Goal: Information Seeking & Learning: Learn about a topic

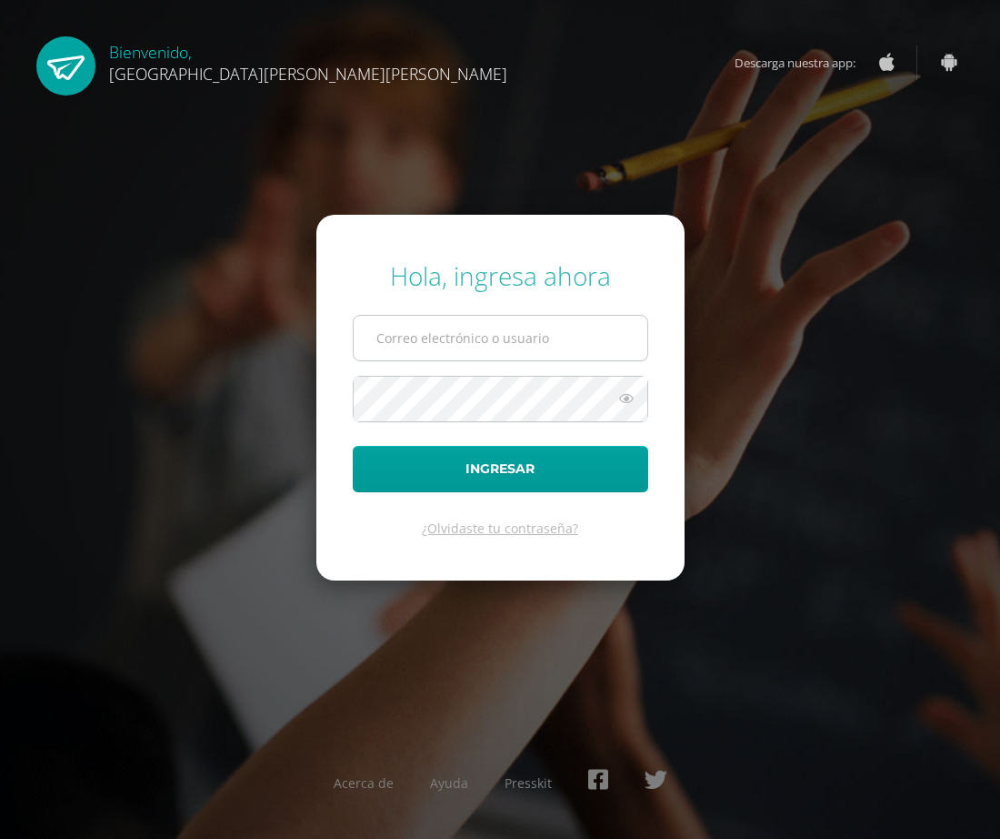
click at [437, 329] on input "text" at bounding box center [501, 338] width 294 height 45
type input "emilygomez@fatima.edoo"
click at [353, 446] on button "Ingresar" at bounding box center [501, 469] width 296 height 46
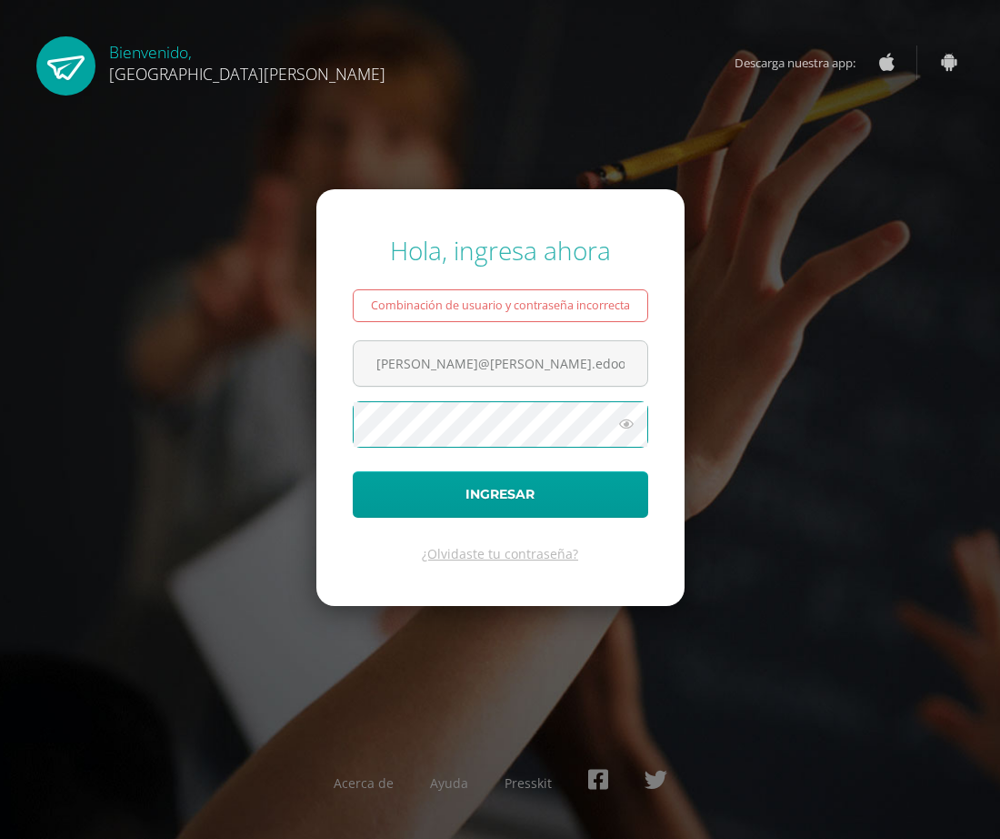
click at [353, 471] on button "Ingresar" at bounding box center [501, 494] width 296 height 46
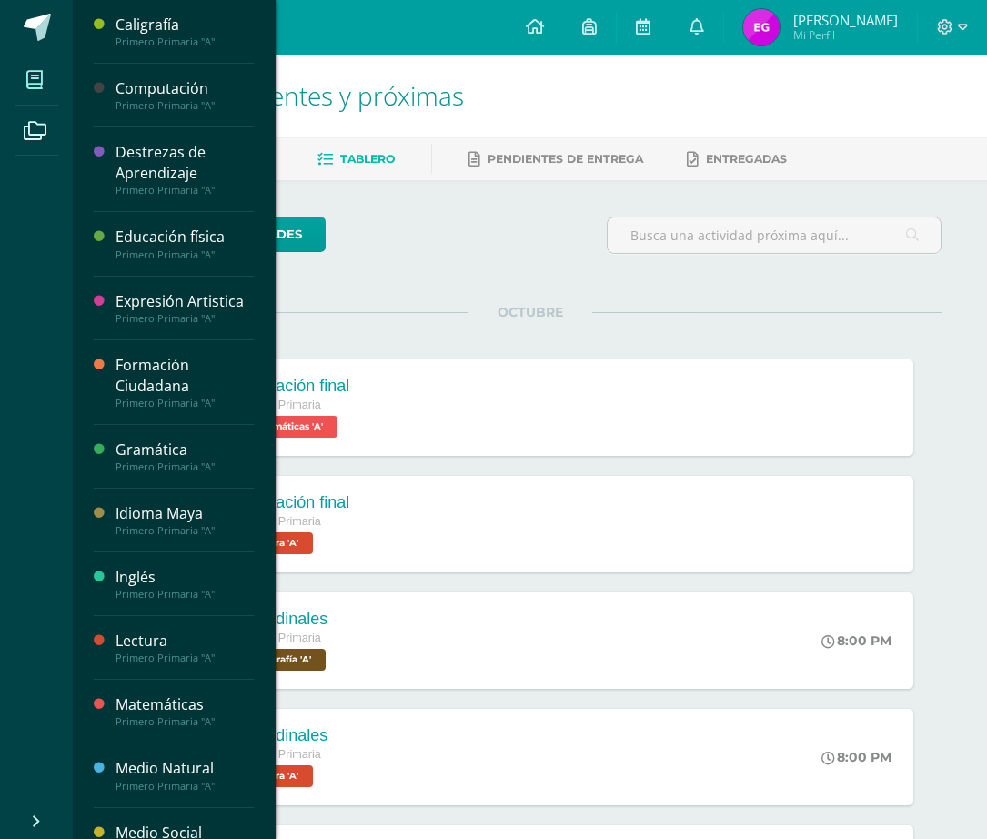
click at [41, 83] on icon at bounding box center [34, 80] width 16 height 18
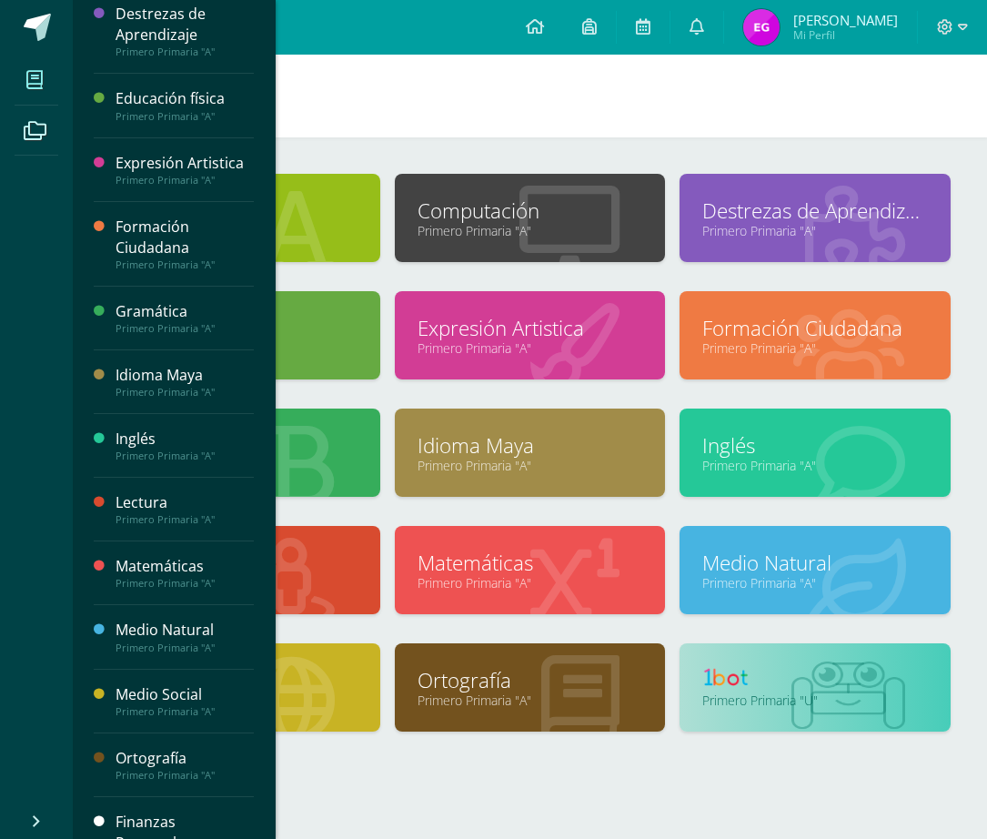
scroll to position [181, 0]
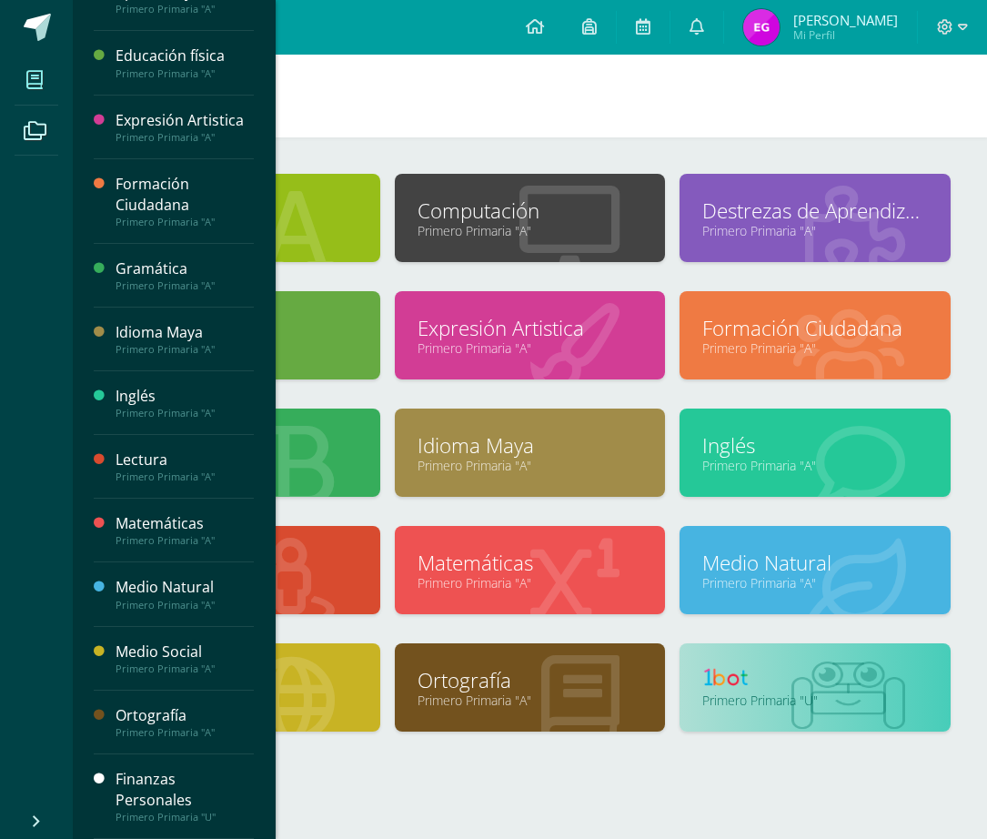
click at [133, 798] on div "Finanzas Personales" at bounding box center [184, 789] width 138 height 42
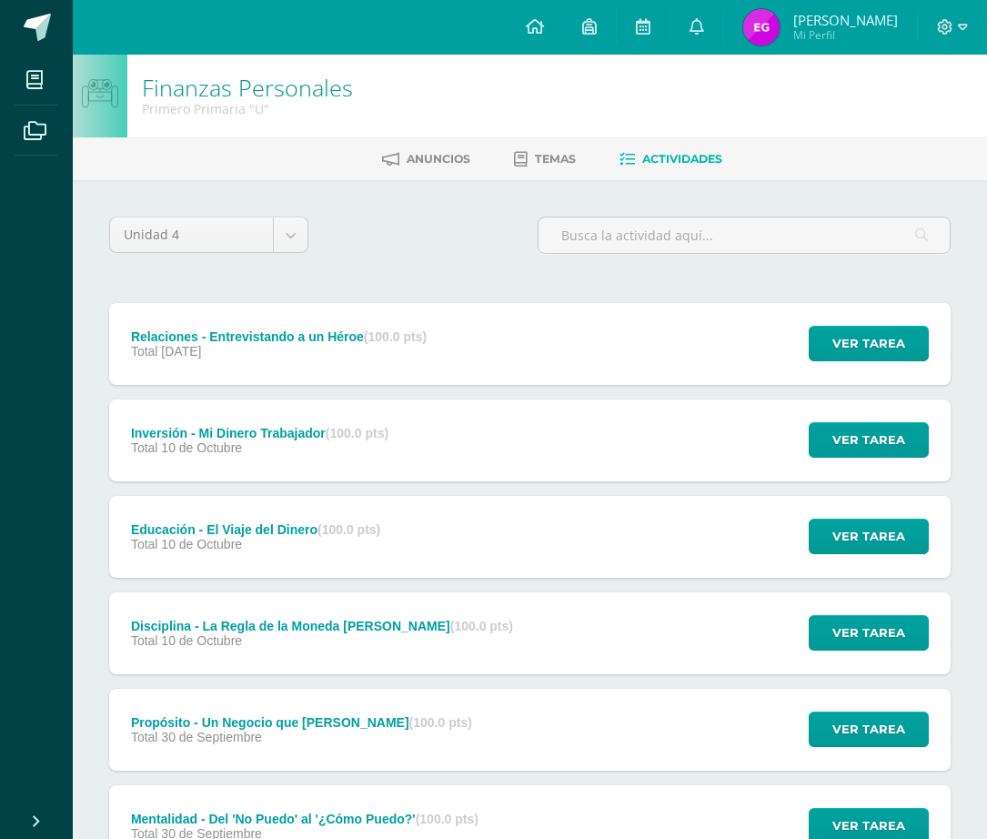
scroll to position [149, 0]
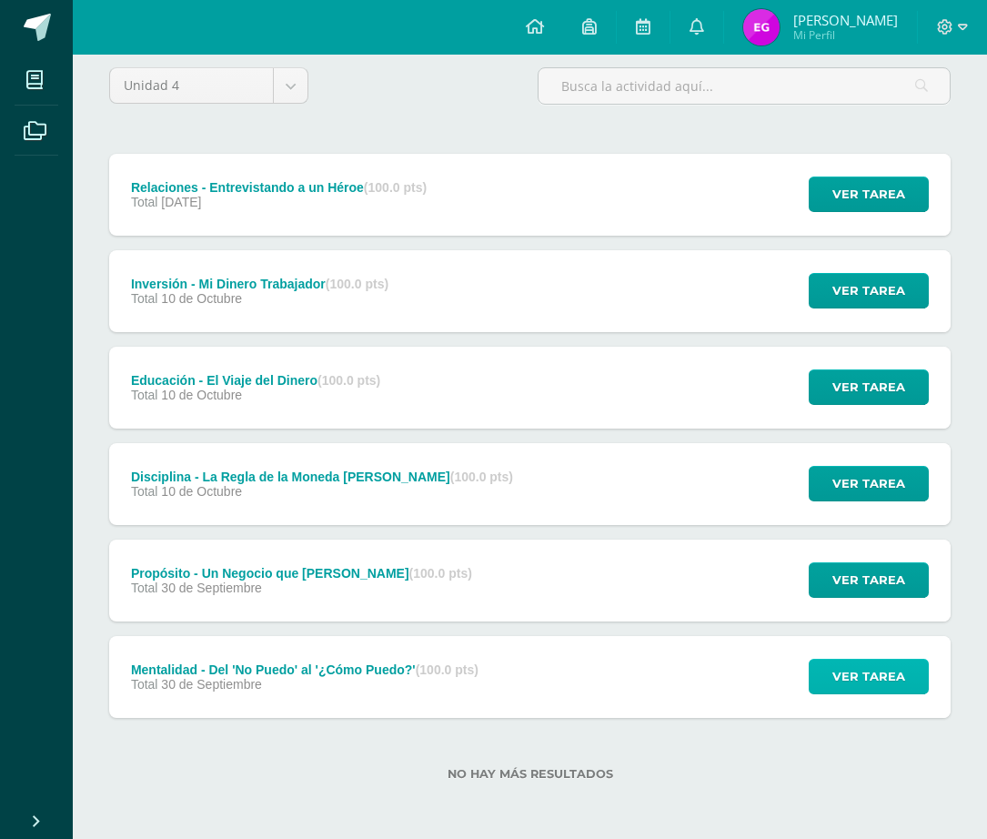
click at [851, 672] on span "Ver tarea" at bounding box center [868, 676] width 73 height 34
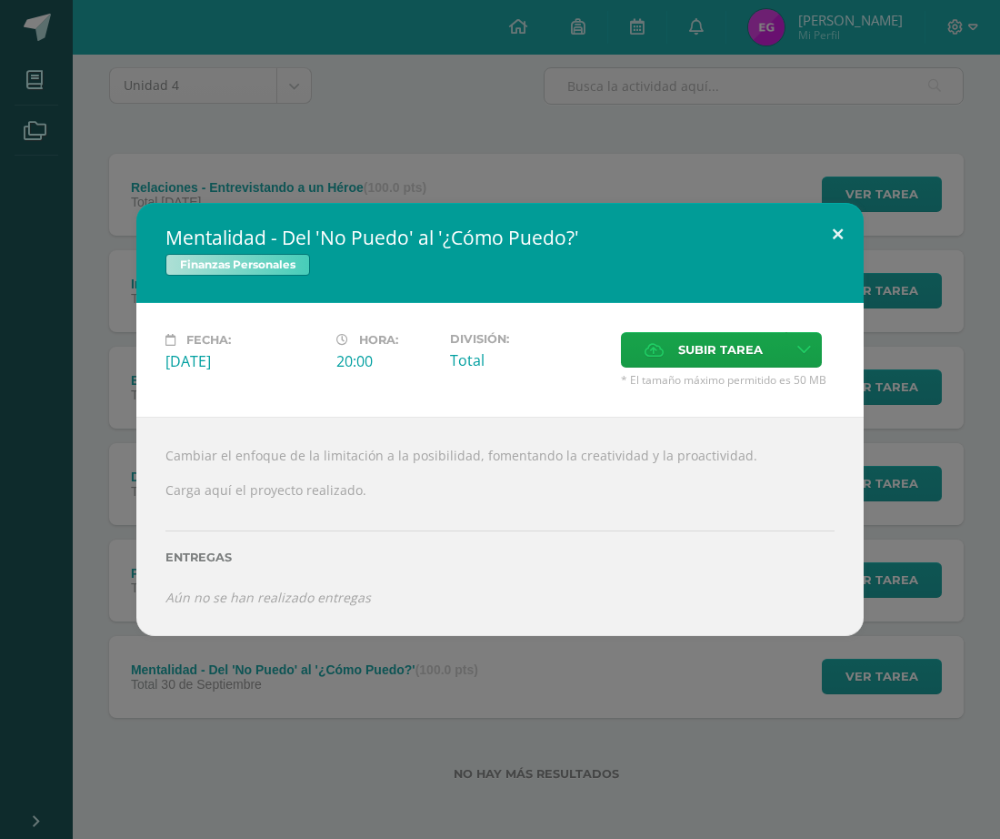
click at [835, 232] on button at bounding box center [838, 234] width 52 height 62
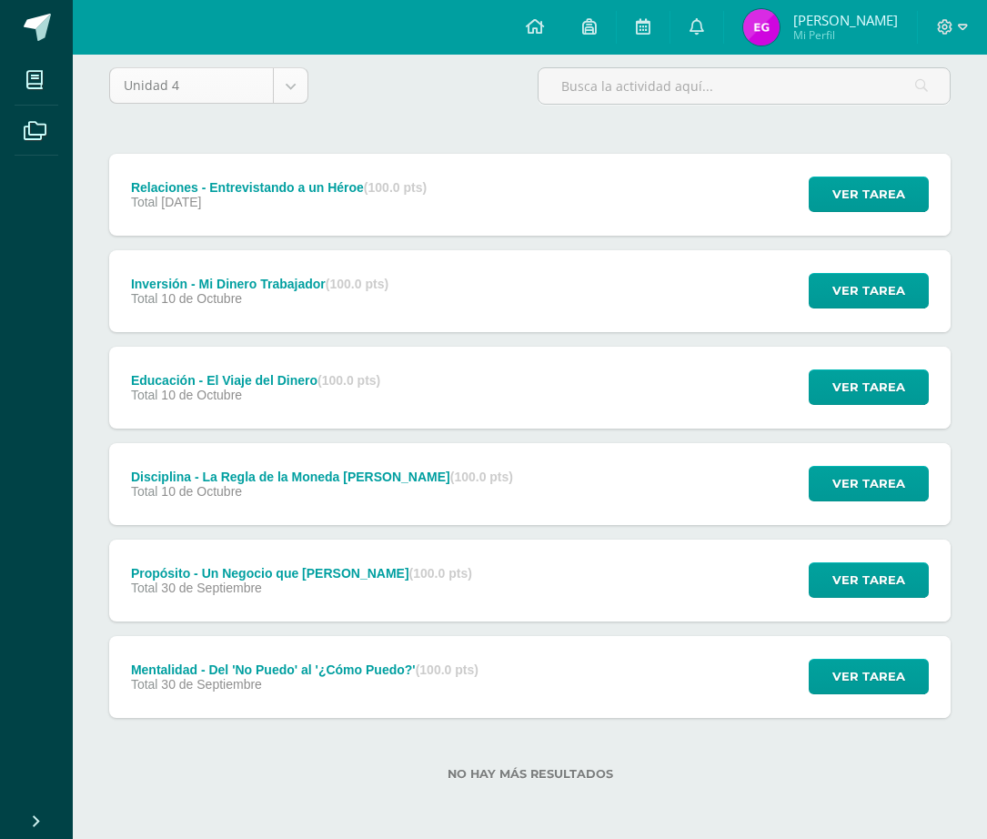
click at [178, 78] on body "Mis cursos Archivos Cerrar panel Caligrafía Primero Primaria "A" Computación Pr…" at bounding box center [493, 345] width 987 height 988
click at [347, 76] on body "Mis cursos Archivos Cerrar panel Caligrafía Primero Primaria "A" Computación Pr…" at bounding box center [493, 345] width 987 height 988
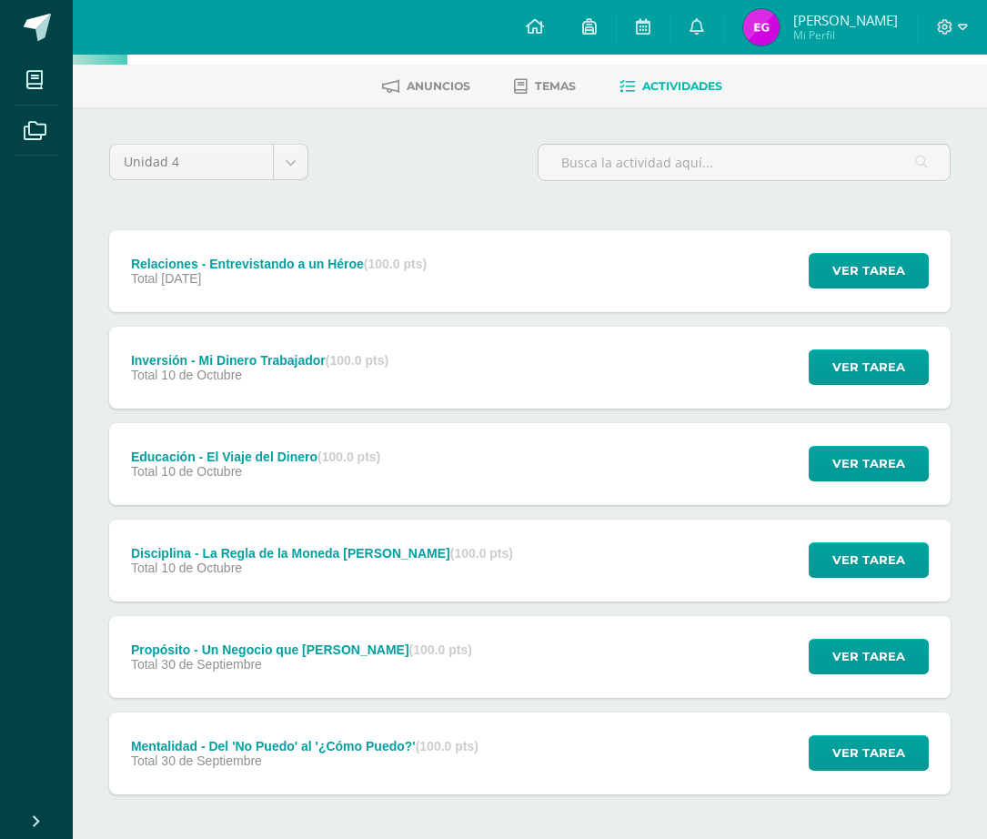
scroll to position [0, 0]
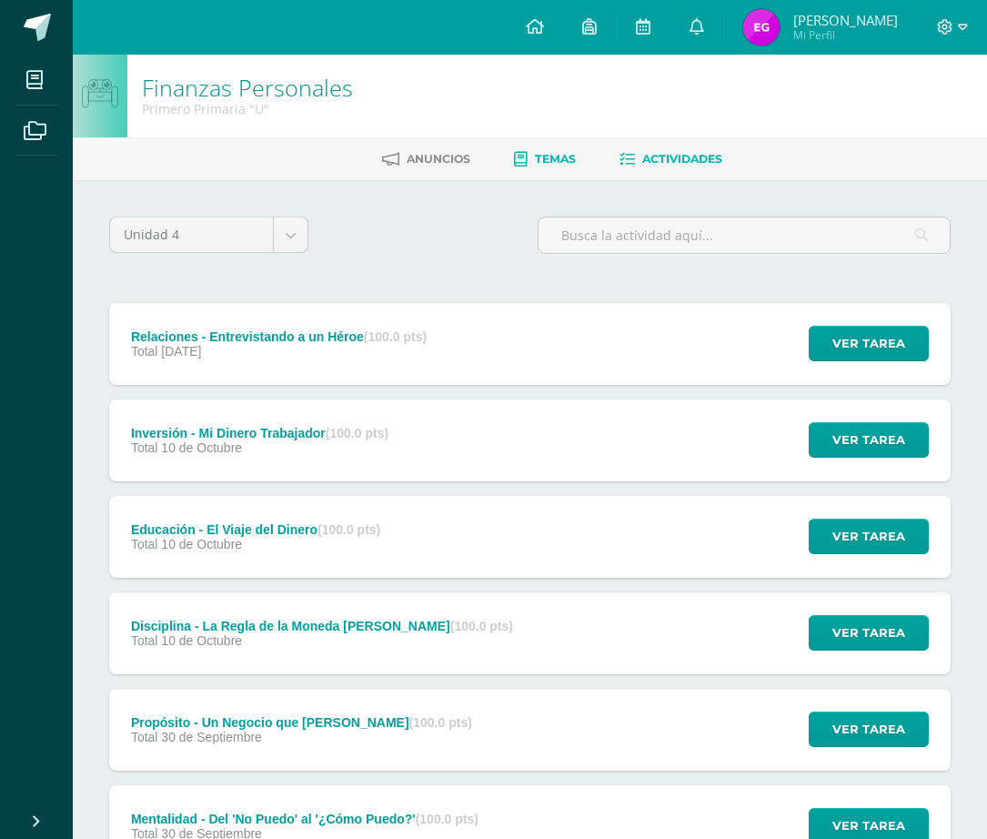
click at [560, 160] on span "Temas" at bounding box center [555, 159] width 41 height 14
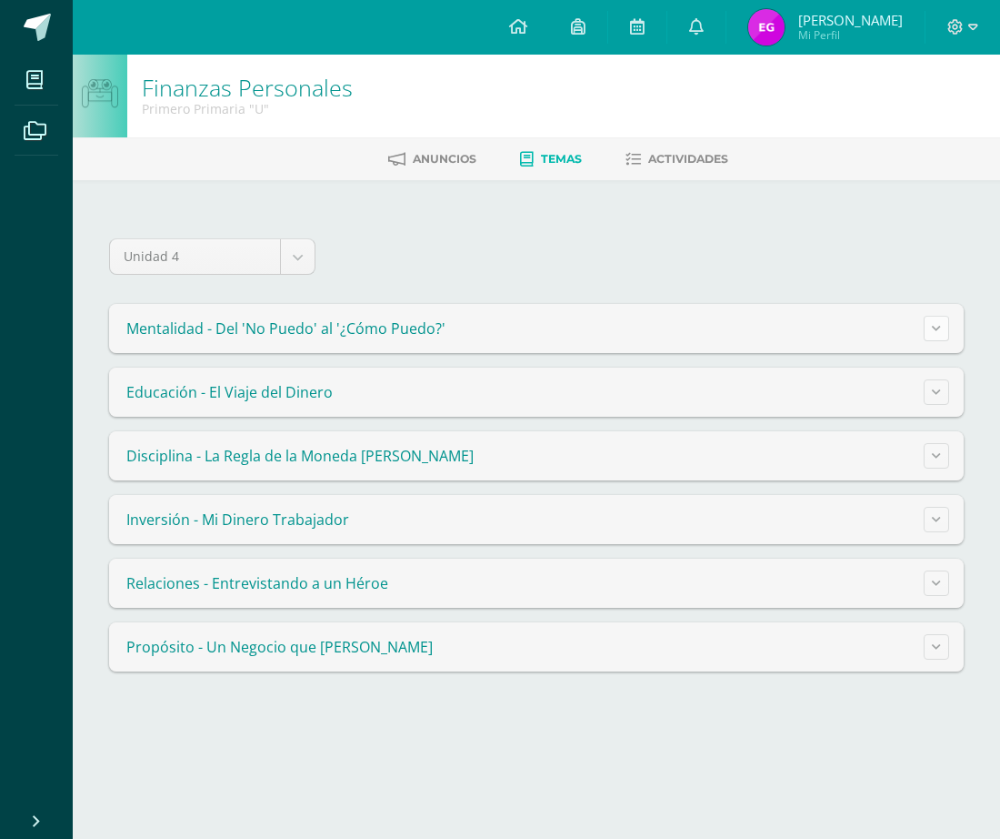
click at [939, 329] on icon at bounding box center [936, 328] width 9 height 10
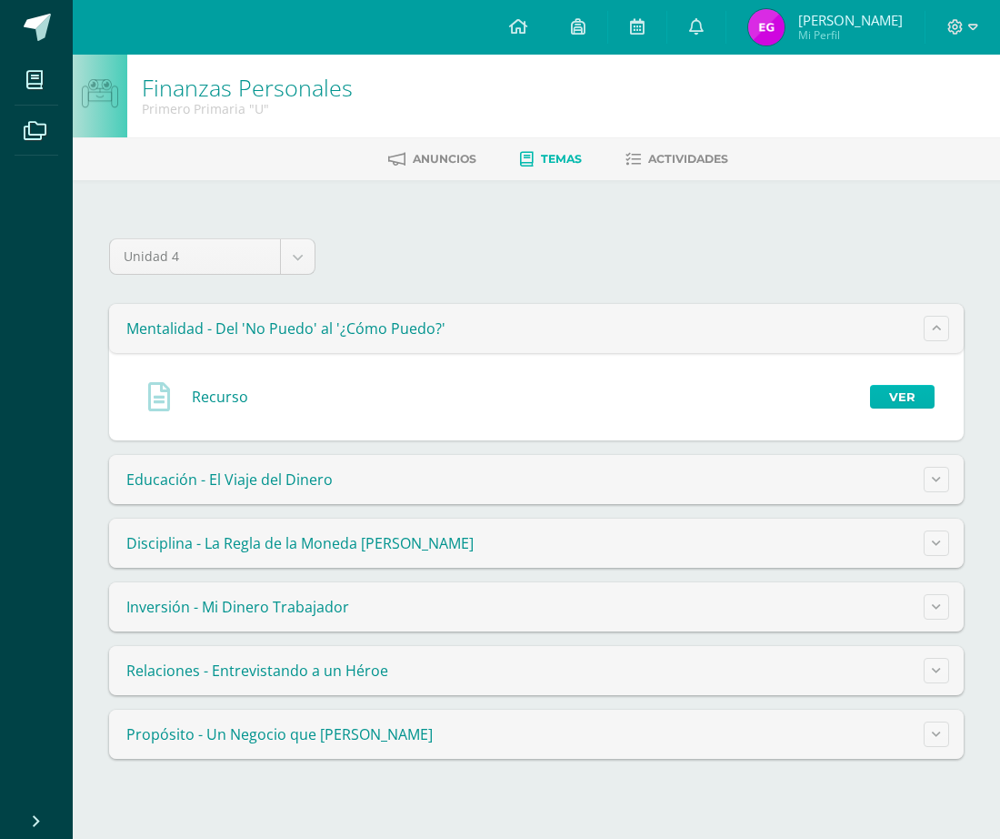
click at [890, 401] on link "Ver" at bounding box center [902, 397] width 65 height 24
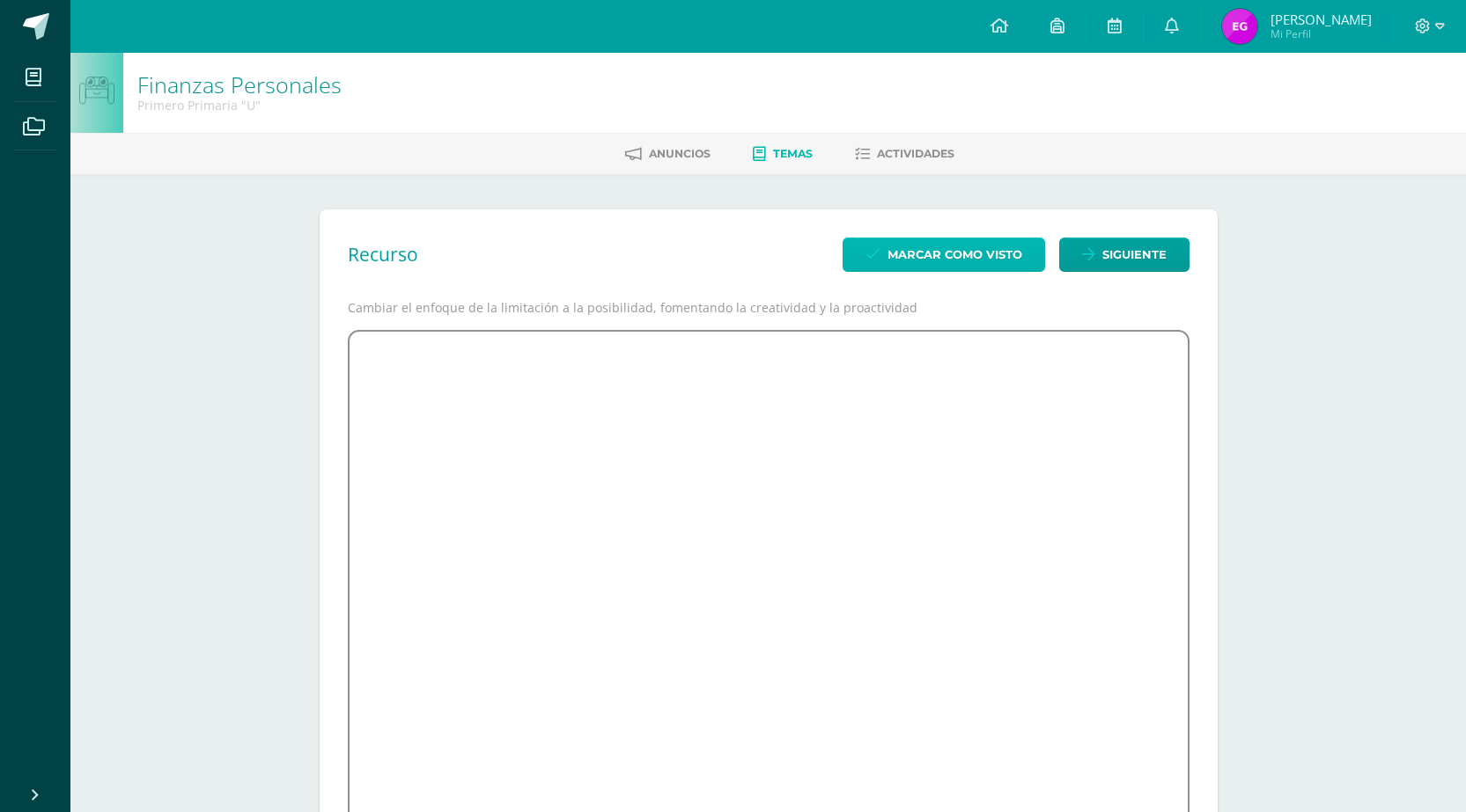
click at [924, 248] on span "Marcar como visto" at bounding box center [955, 255] width 135 height 33
click at [792, 155] on span "Temas" at bounding box center [792, 154] width 40 height 14
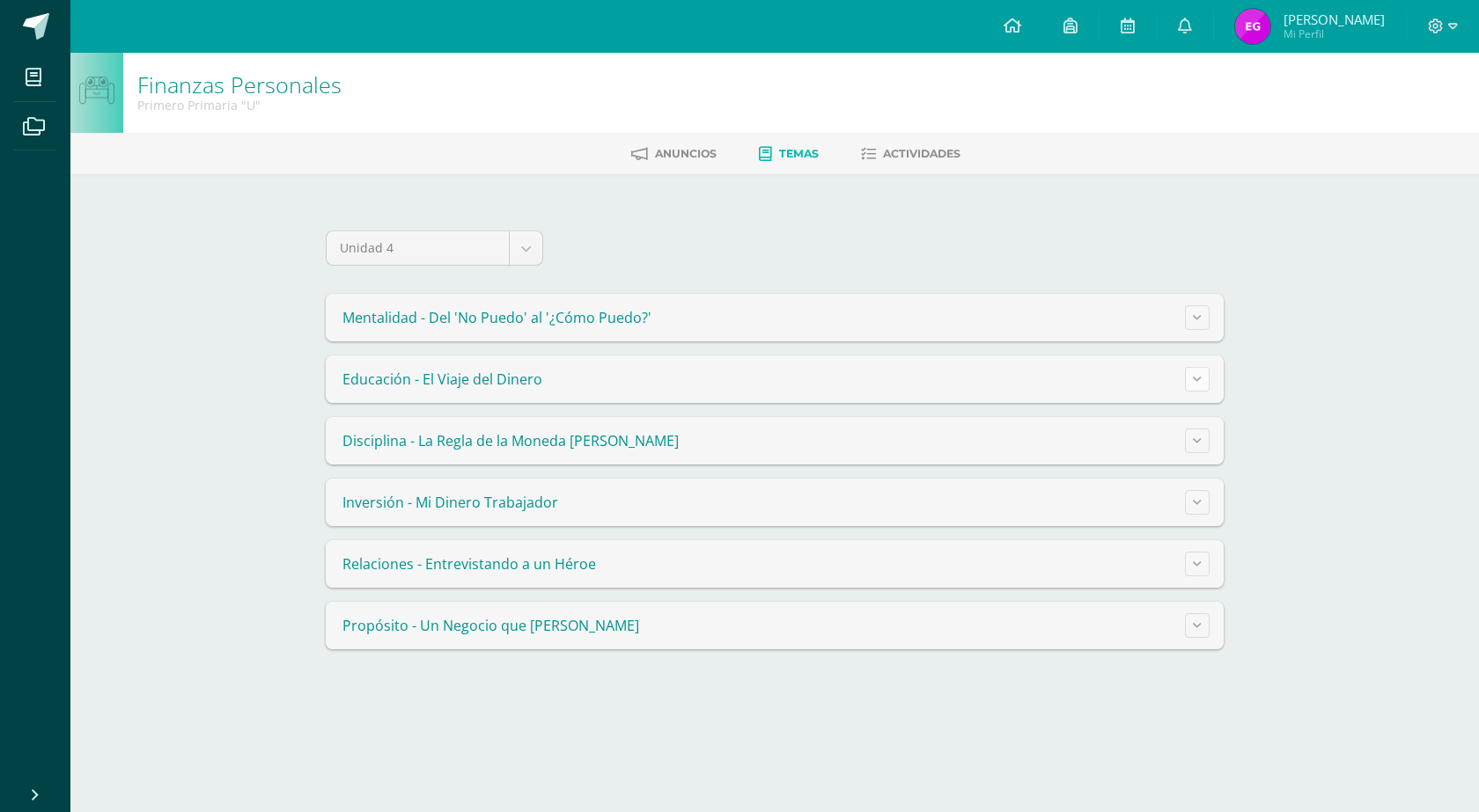
click at [1195, 382] on icon at bounding box center [1196, 379] width 9 height 10
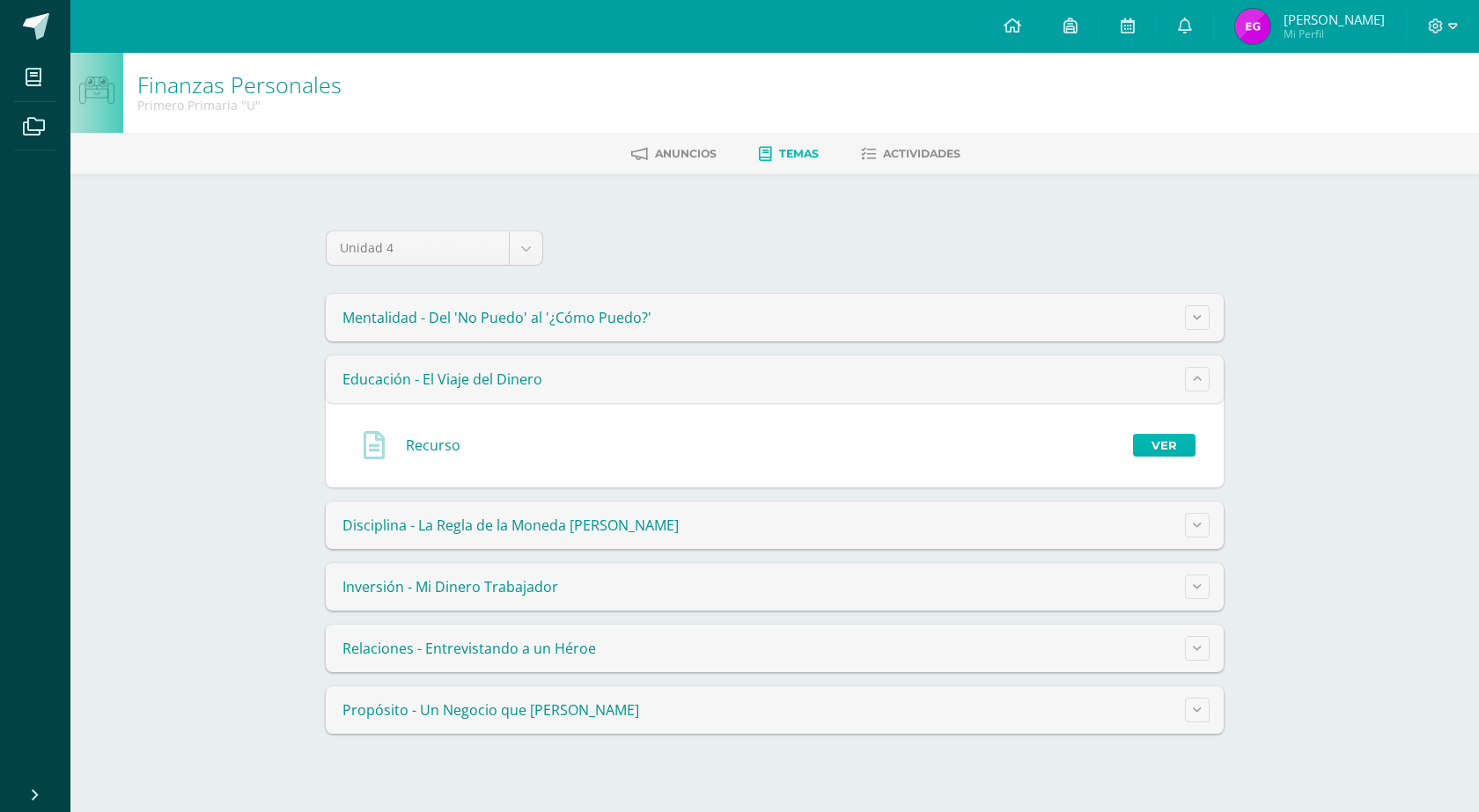
click at [1173, 445] on link "Ver" at bounding box center [1163, 445] width 63 height 23
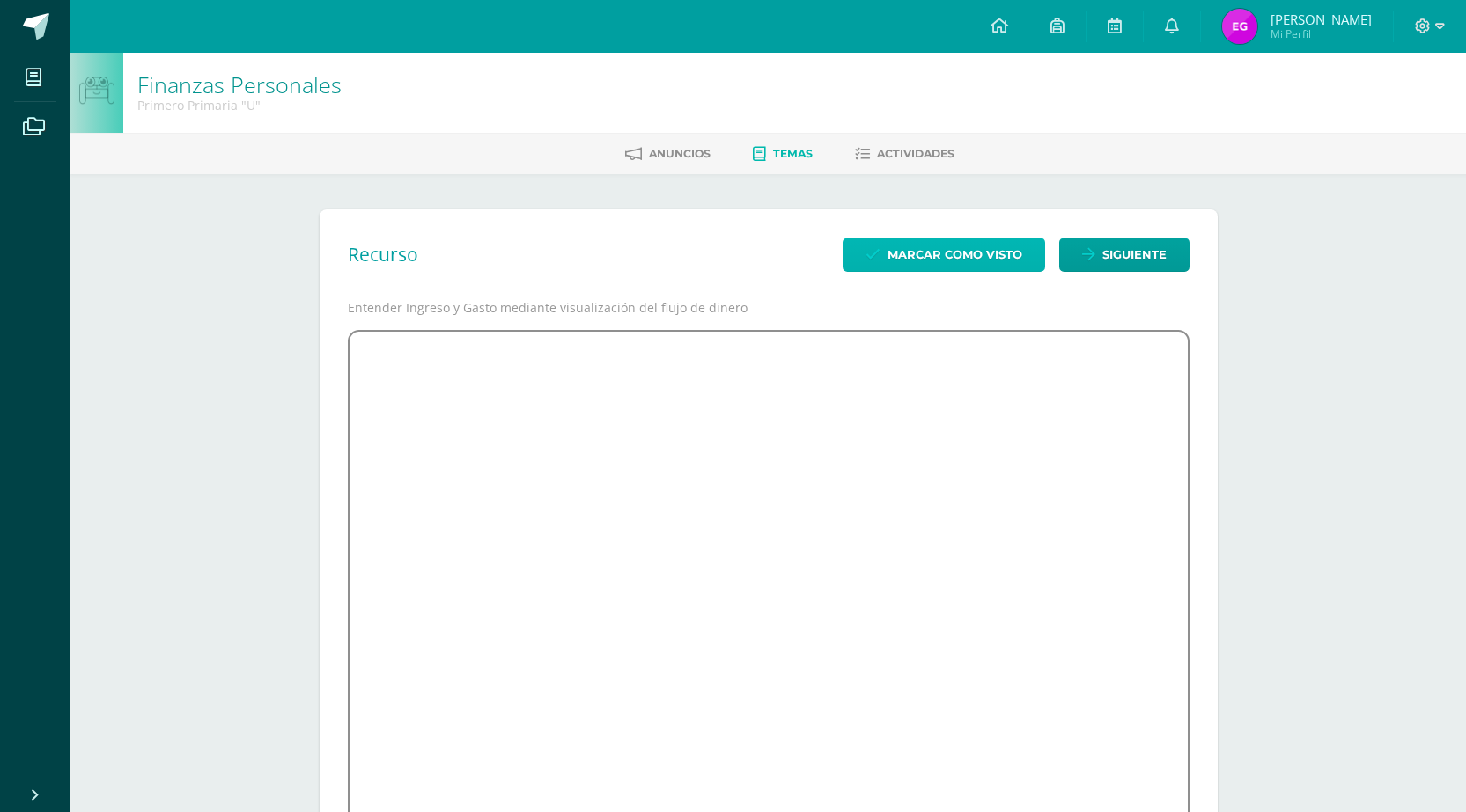
click at [987, 253] on span "Marcar como visto" at bounding box center [955, 255] width 135 height 33
click at [782, 150] on span "Temas" at bounding box center [792, 154] width 40 height 14
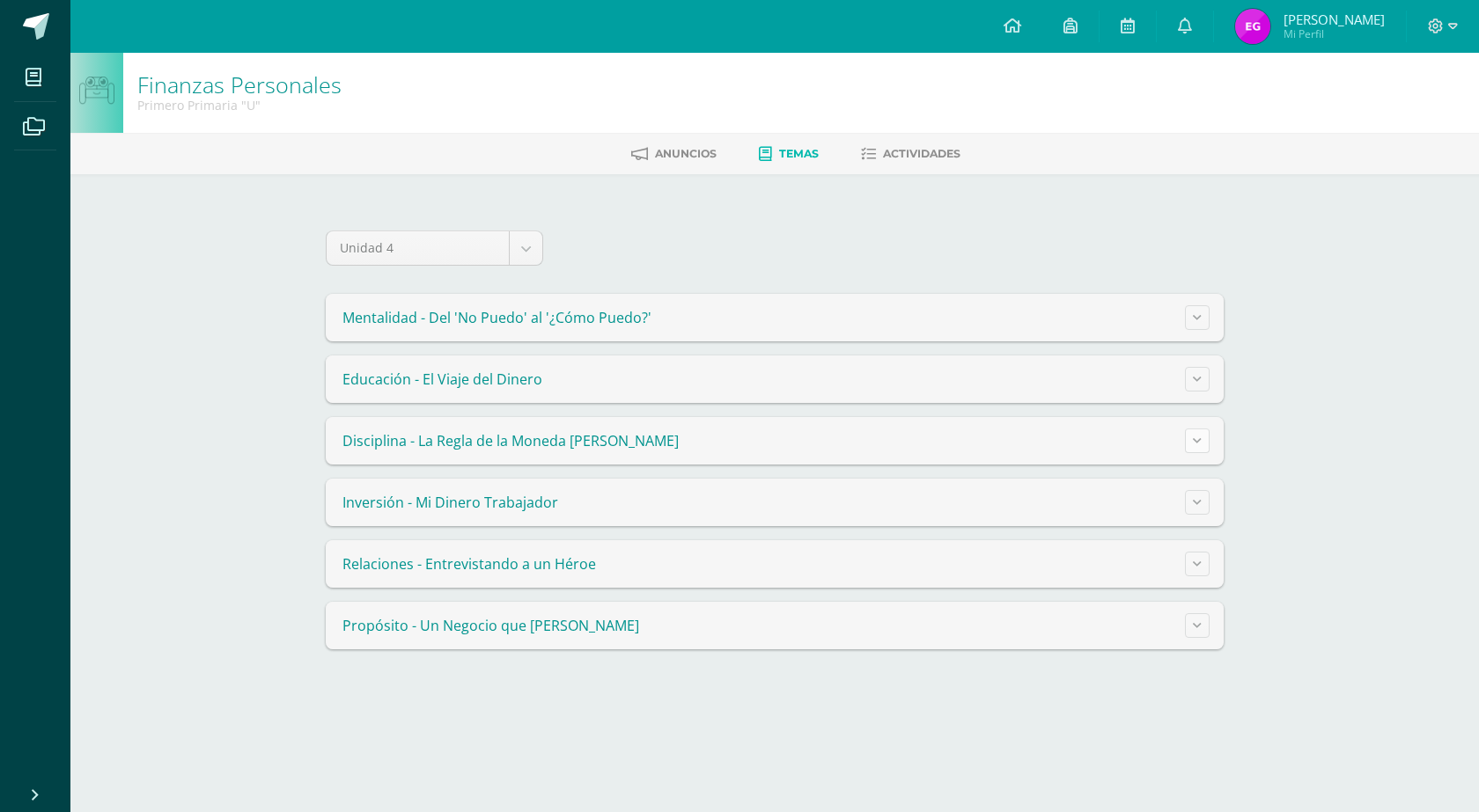
click at [1202, 444] on button at bounding box center [1196, 440] width 24 height 24
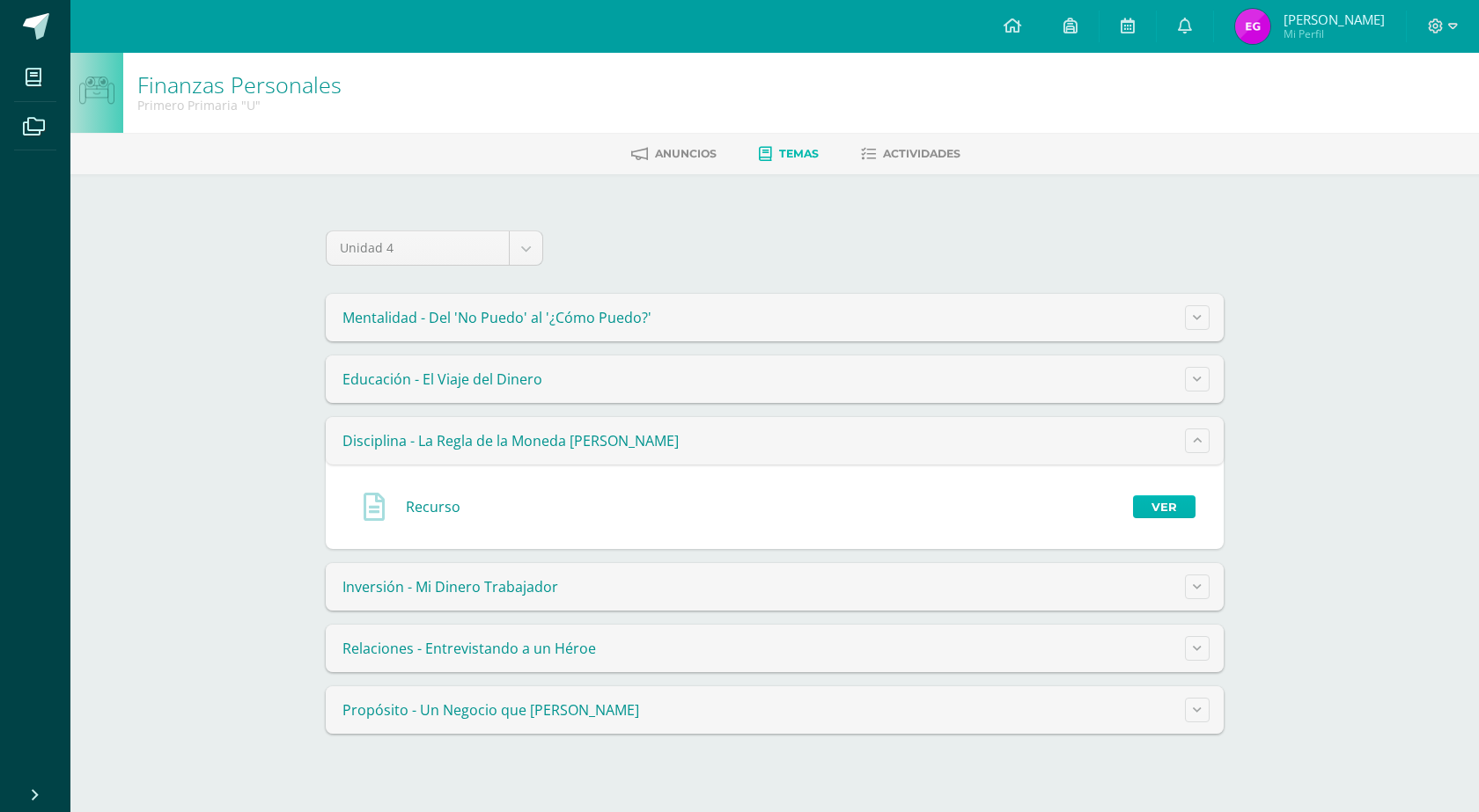
click at [1152, 502] on link "Ver" at bounding box center [1163, 507] width 63 height 23
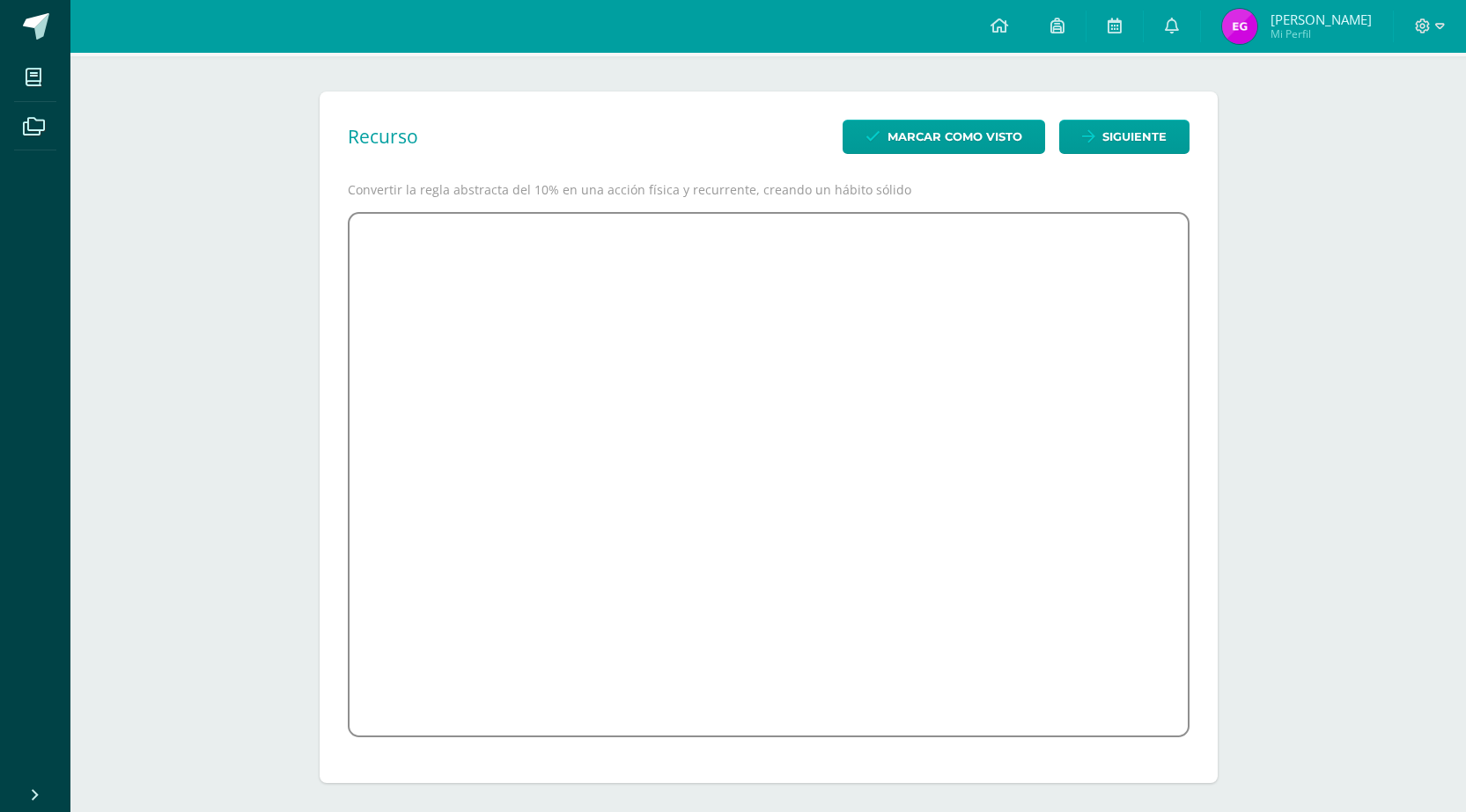
scroll to position [124, 0]
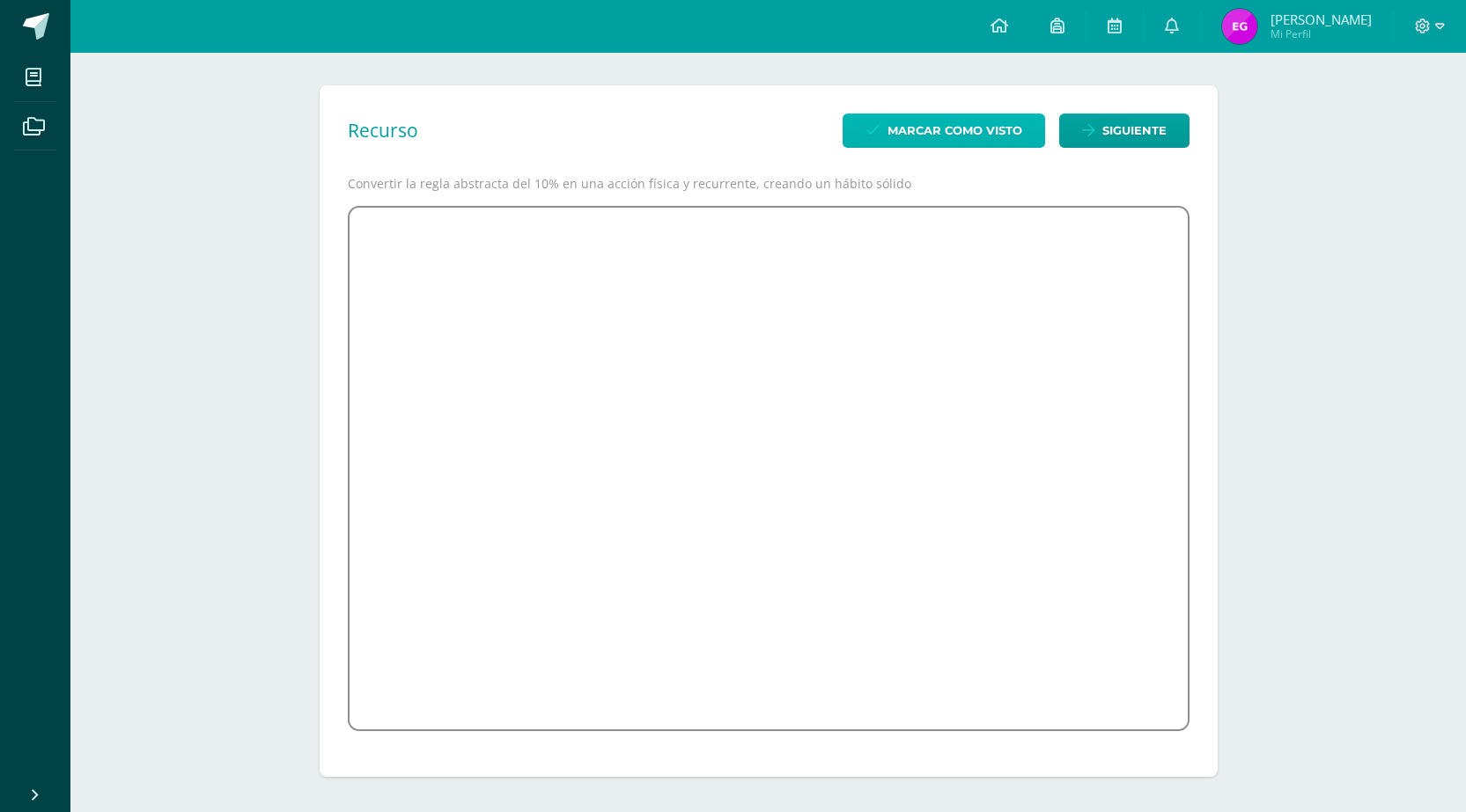
click at [958, 133] on span "Marcar como visto" at bounding box center [955, 131] width 135 height 33
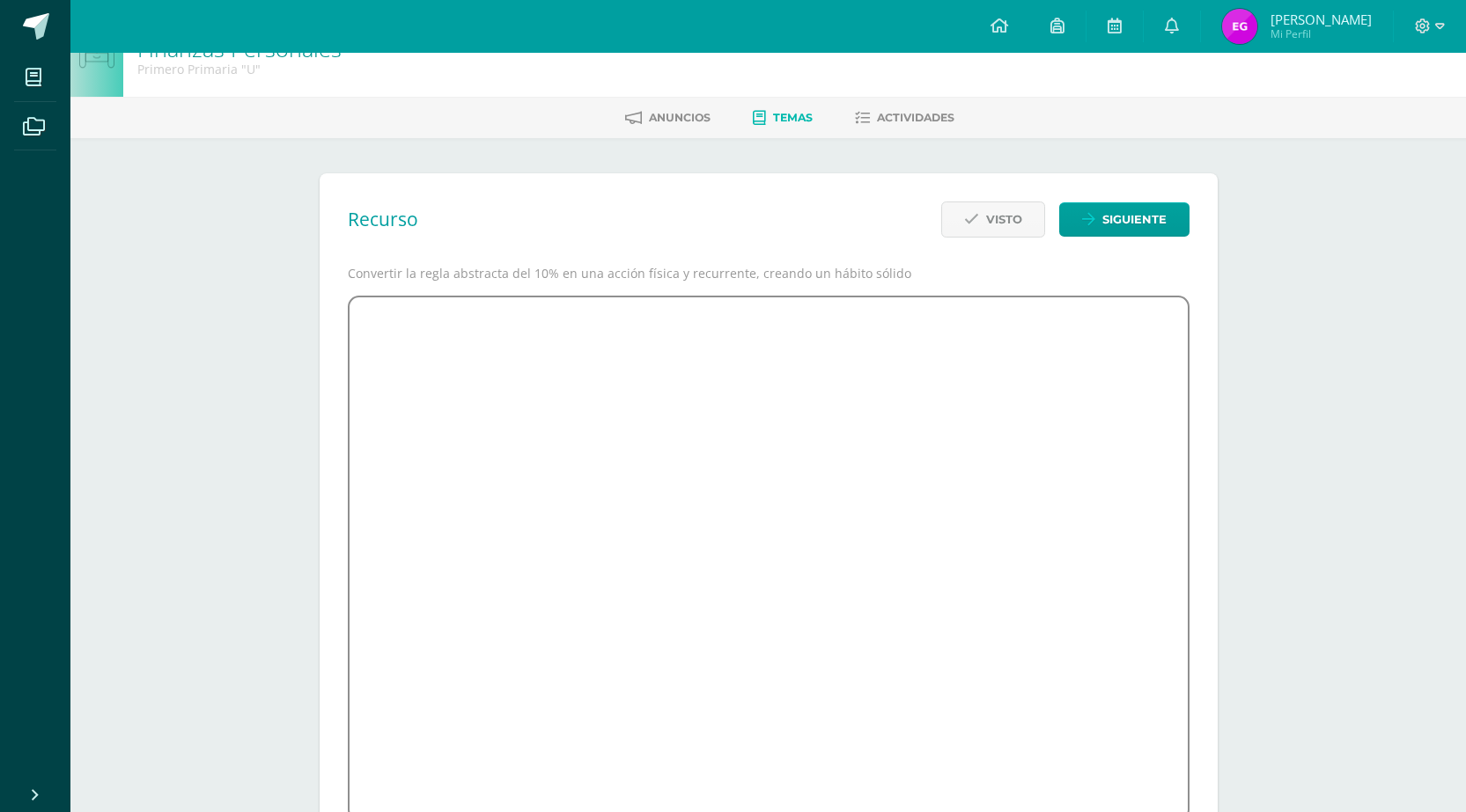
click at [778, 105] on link "Temas" at bounding box center [783, 117] width 60 height 28
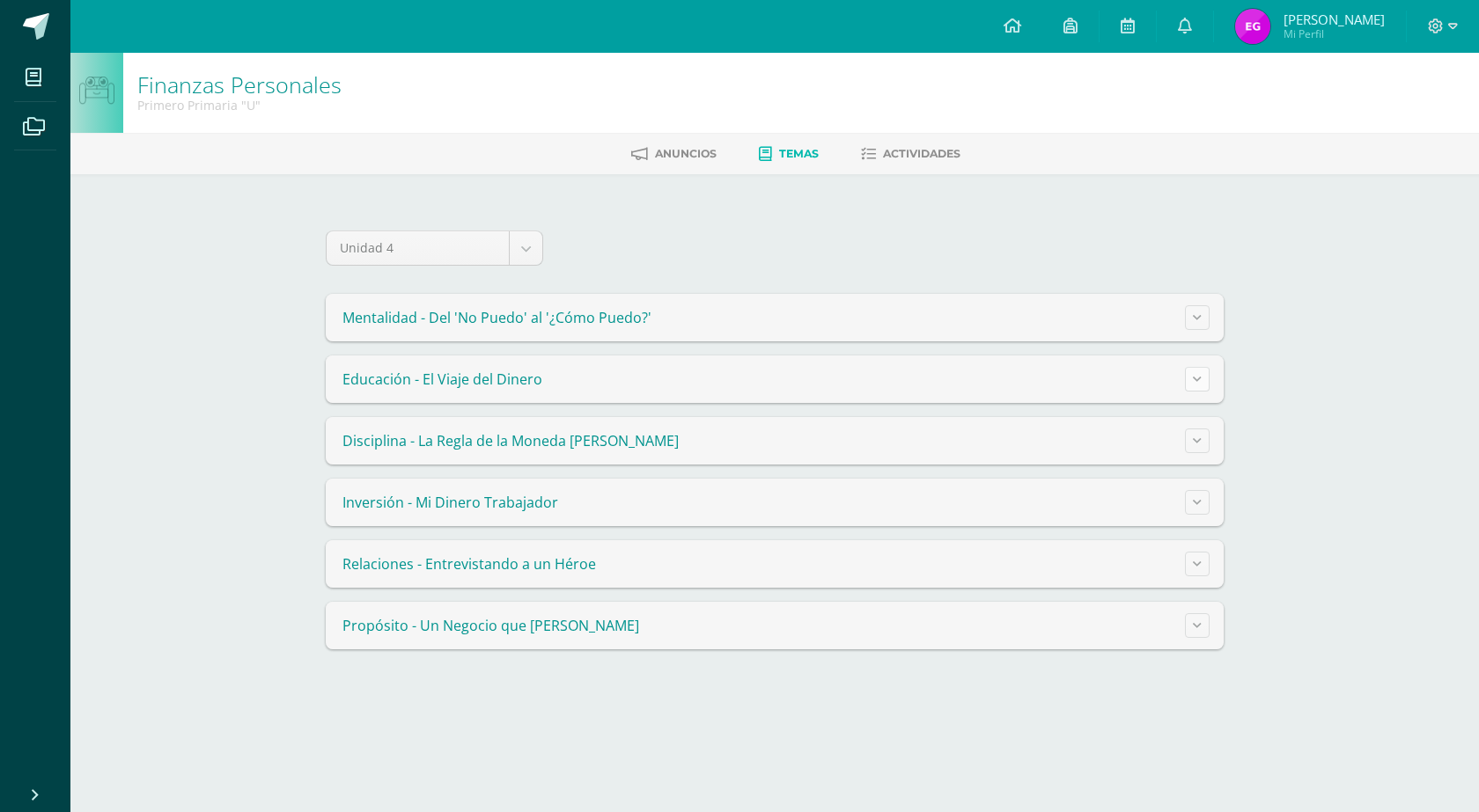
click at [1200, 382] on button at bounding box center [1196, 378] width 24 height 24
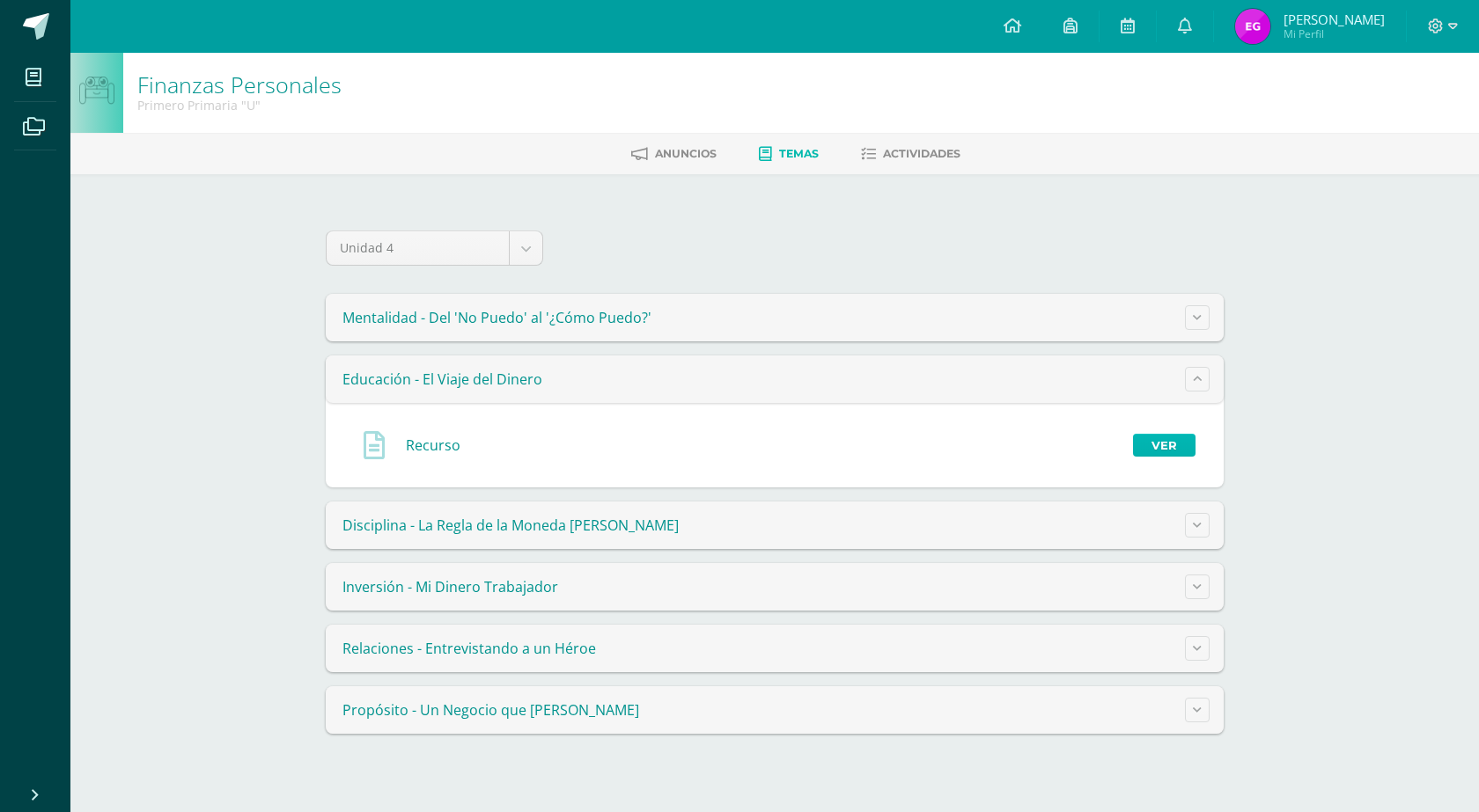
click at [1168, 442] on link "Ver" at bounding box center [1163, 445] width 63 height 23
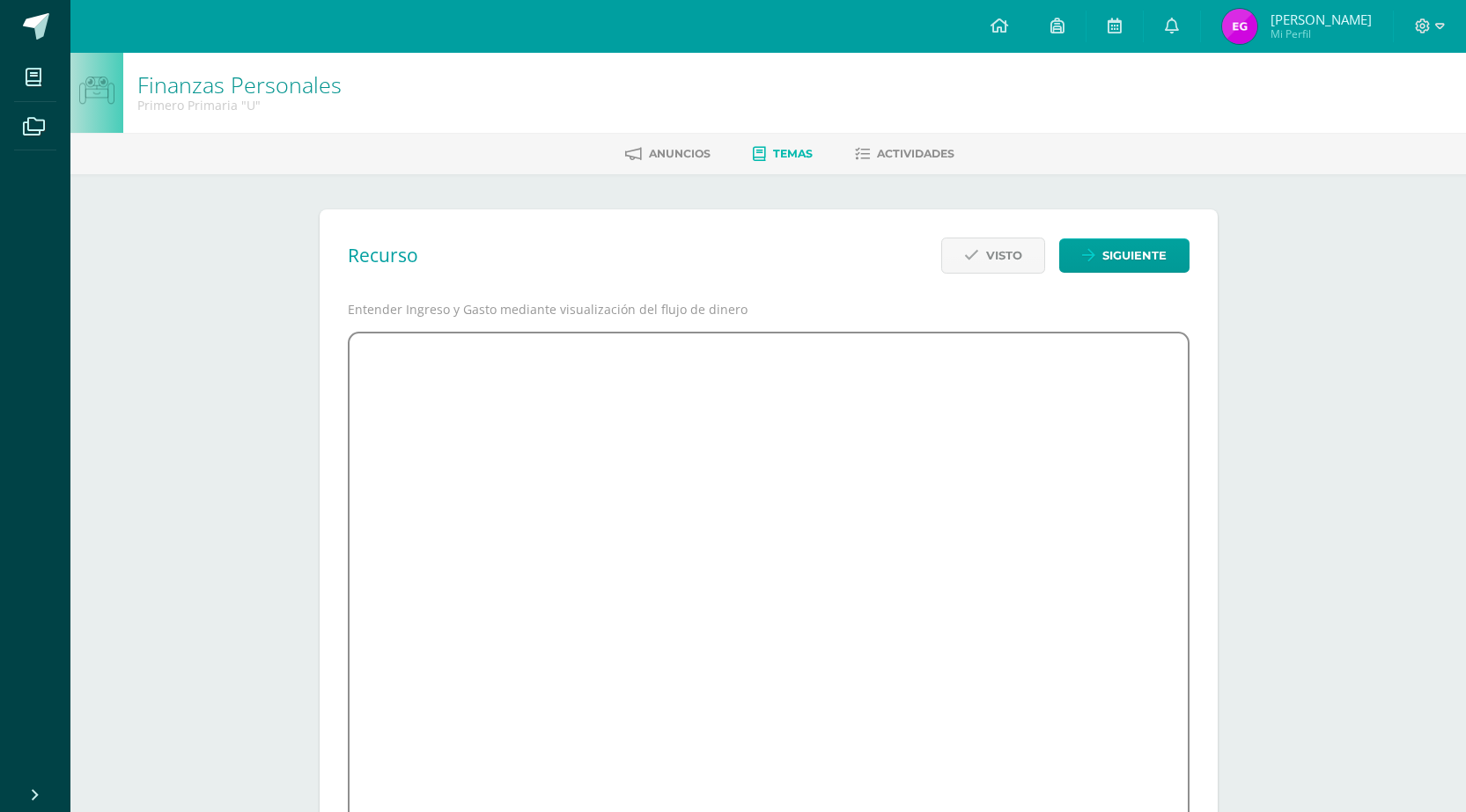
click at [779, 154] on span "Temas" at bounding box center [792, 154] width 40 height 14
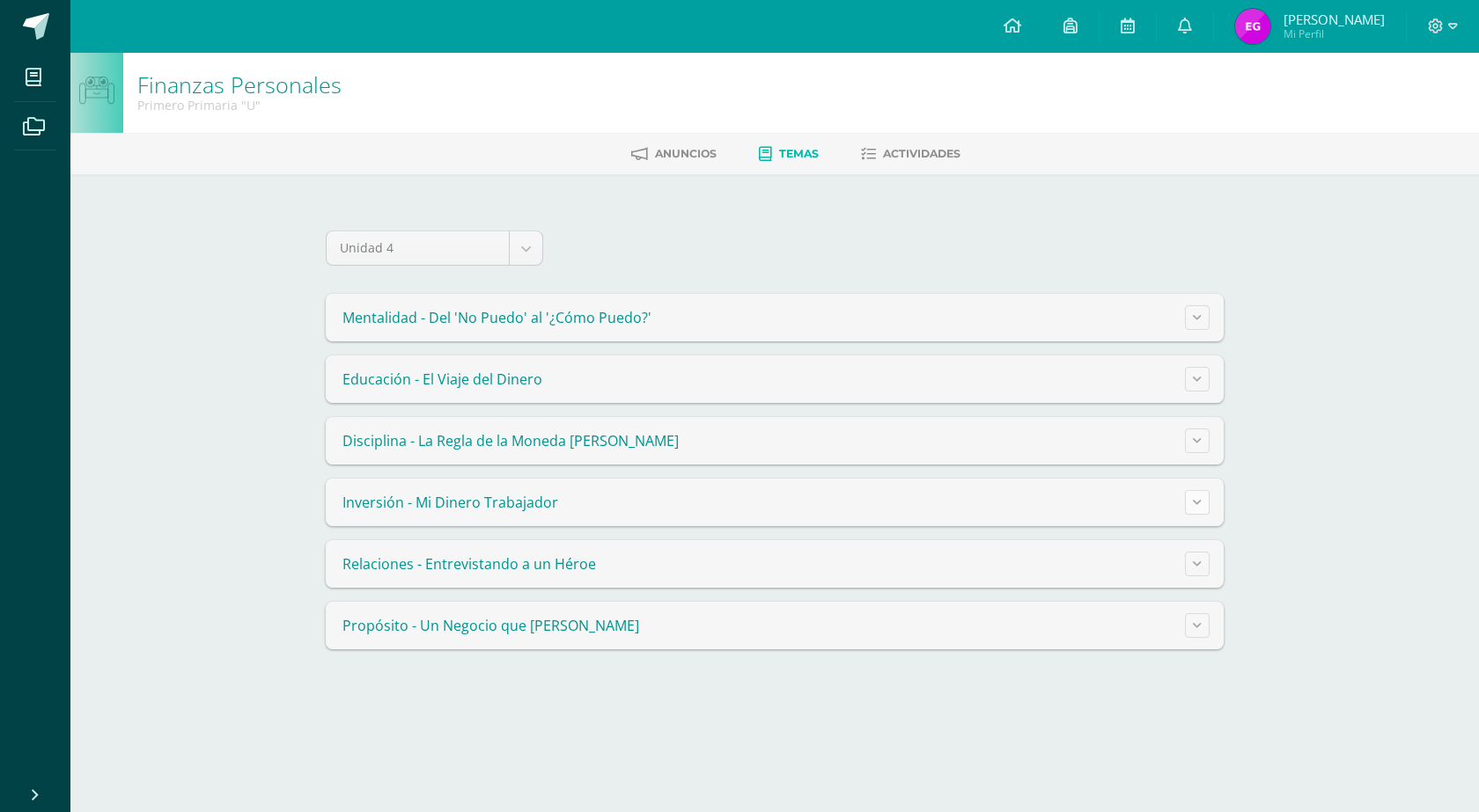
click at [1199, 504] on icon at bounding box center [1196, 502] width 9 height 10
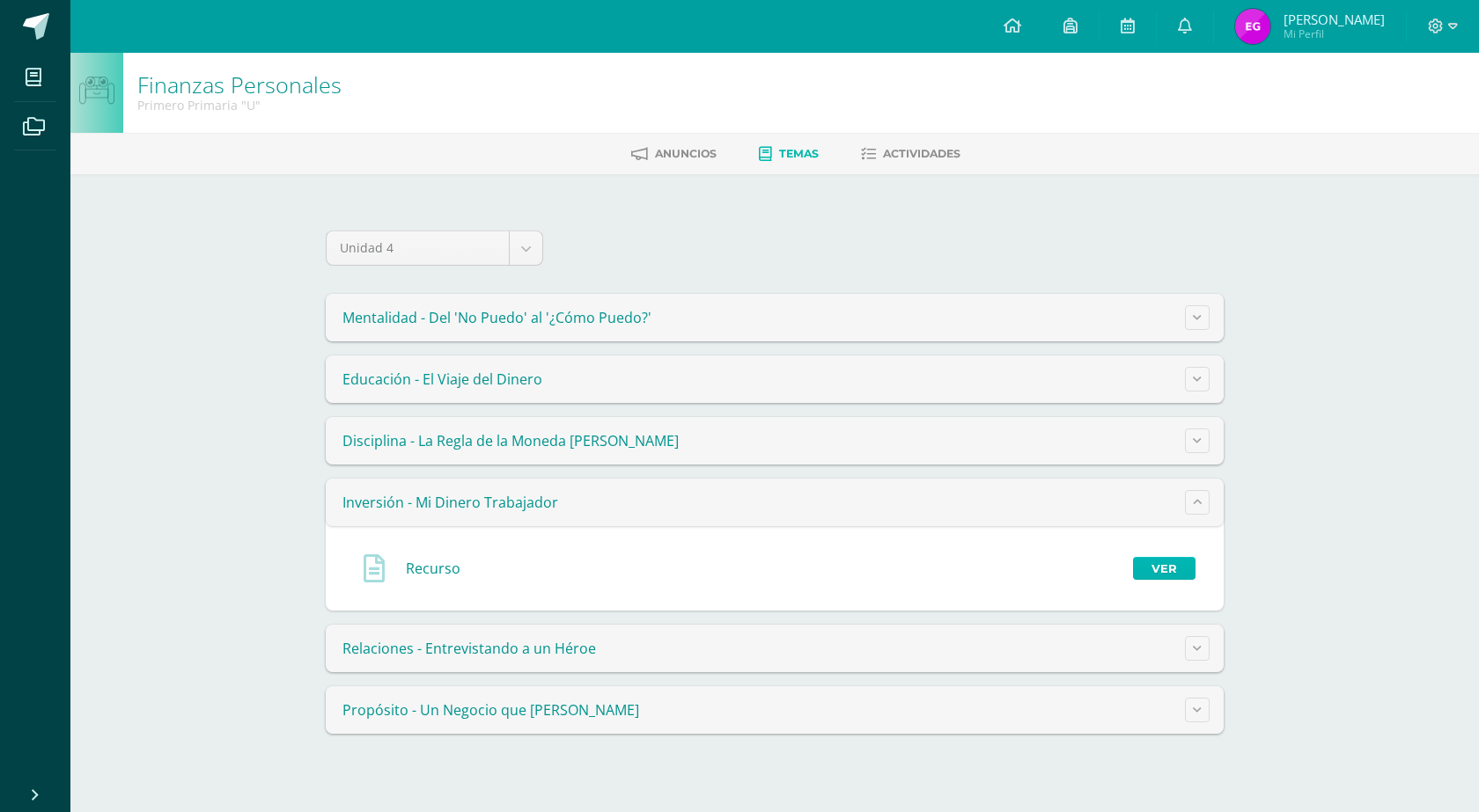
click at [1169, 560] on link "Ver" at bounding box center [1163, 569] width 63 height 23
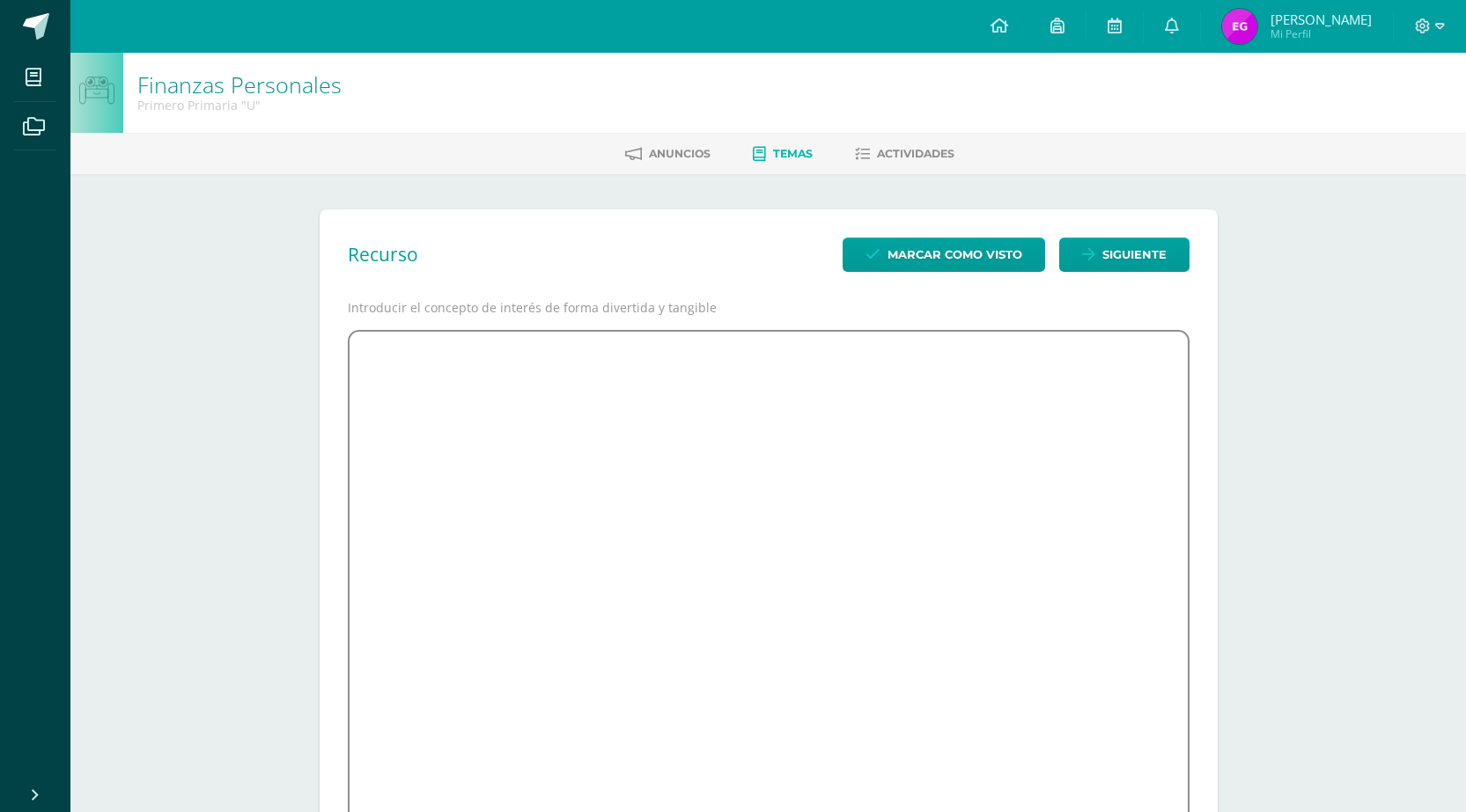
scroll to position [124, 0]
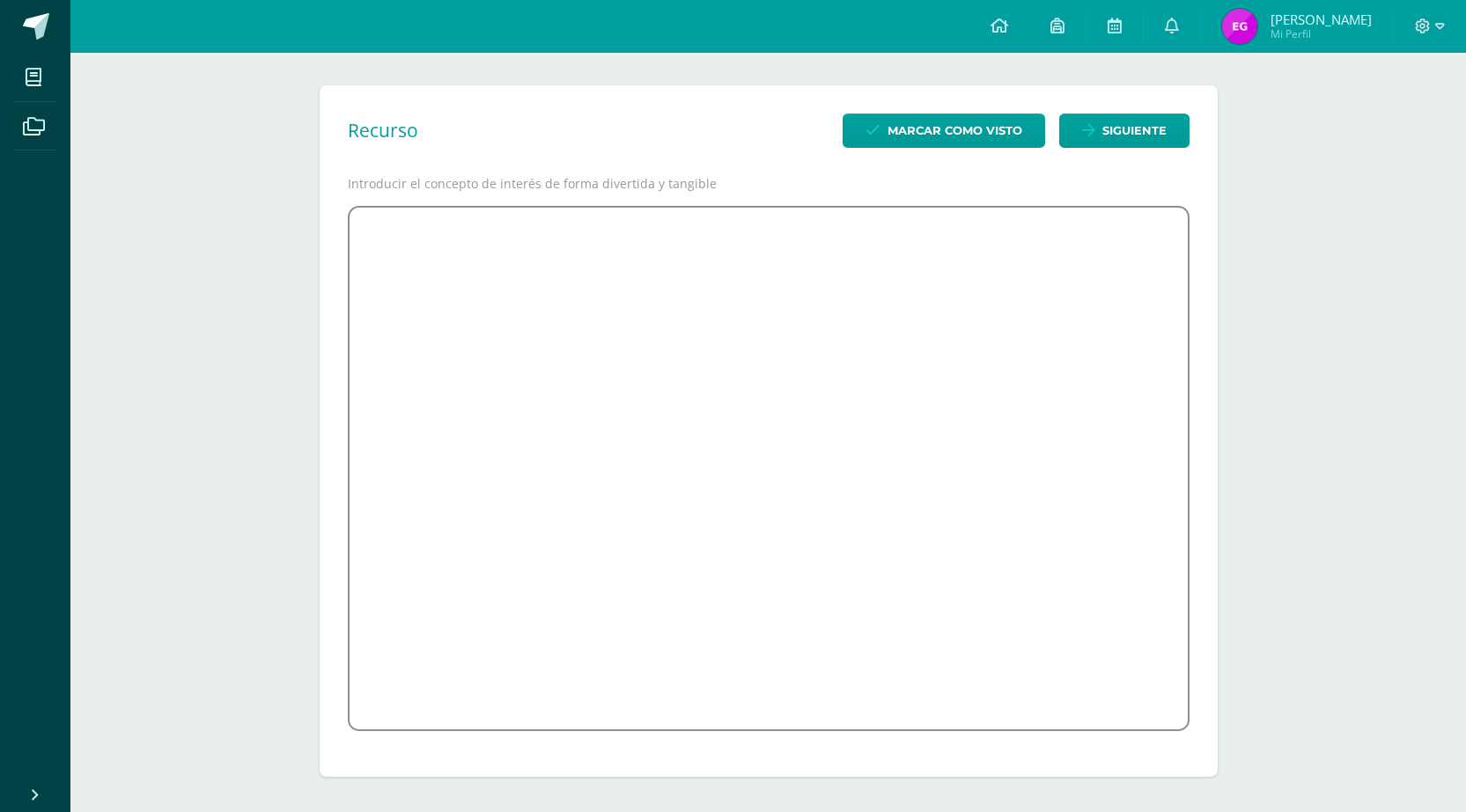
click at [640, 108] on div "Recurso Marcar como visto Siguiente Introducir el concepto de interés de forma …" at bounding box center [769, 432] width 899 height 693
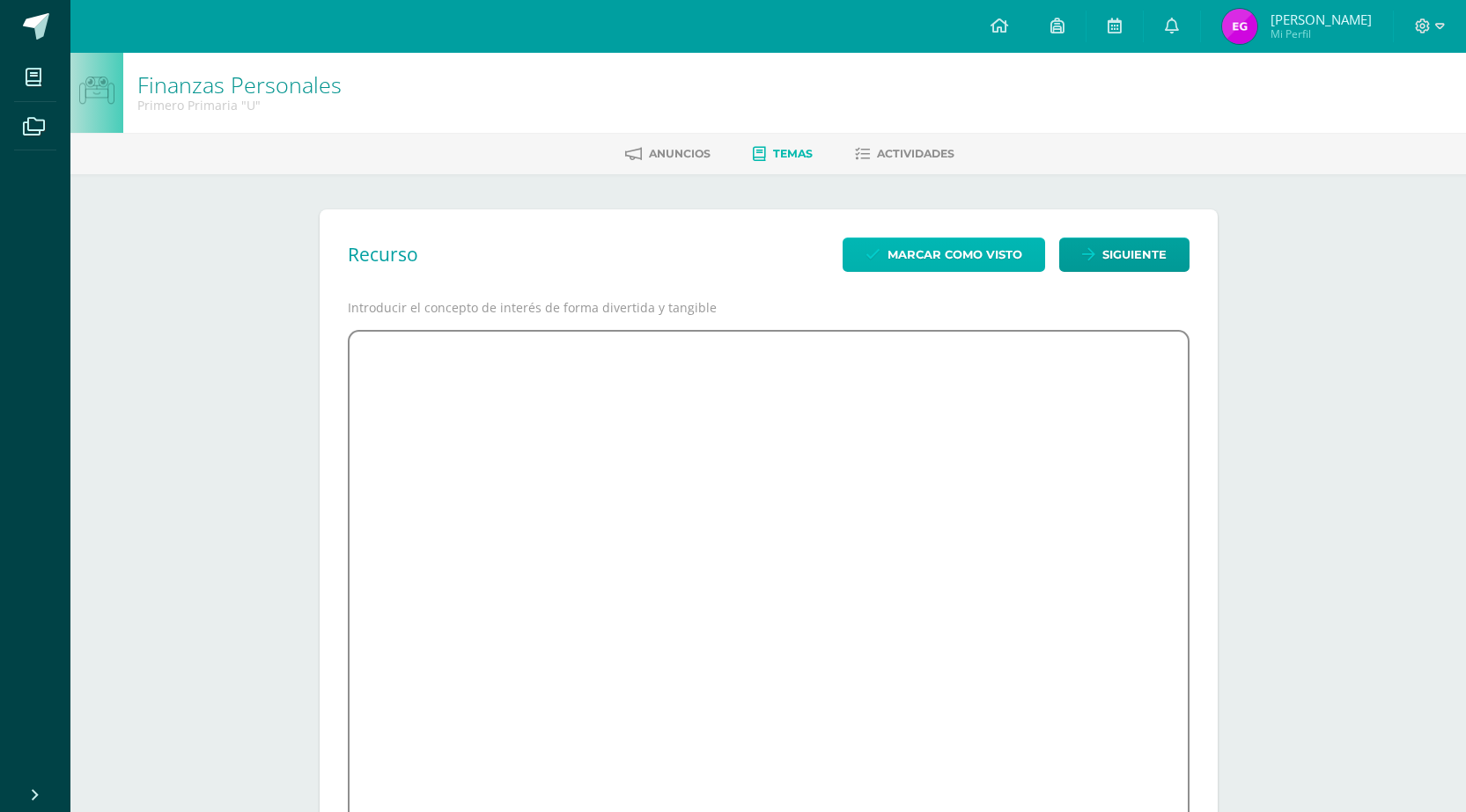
click at [945, 257] on span "Marcar como visto" at bounding box center [955, 255] width 135 height 33
click at [782, 147] on span "Temas" at bounding box center [792, 154] width 40 height 14
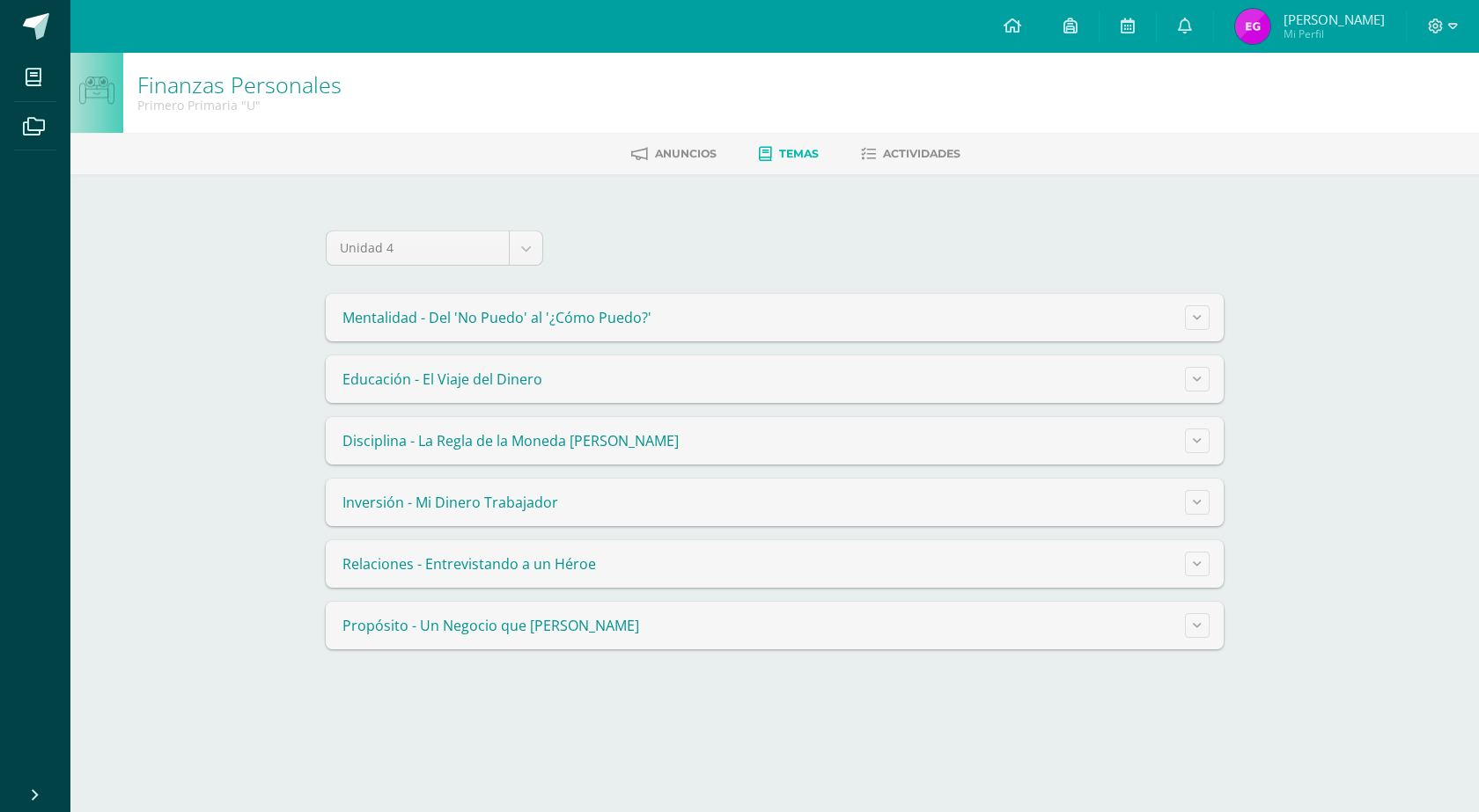
click at [1196, 577] on summary "Relaciones - Entrevistando a un Héroe" at bounding box center [774, 563] width 898 height 47
click at [1200, 570] on button at bounding box center [1196, 563] width 24 height 24
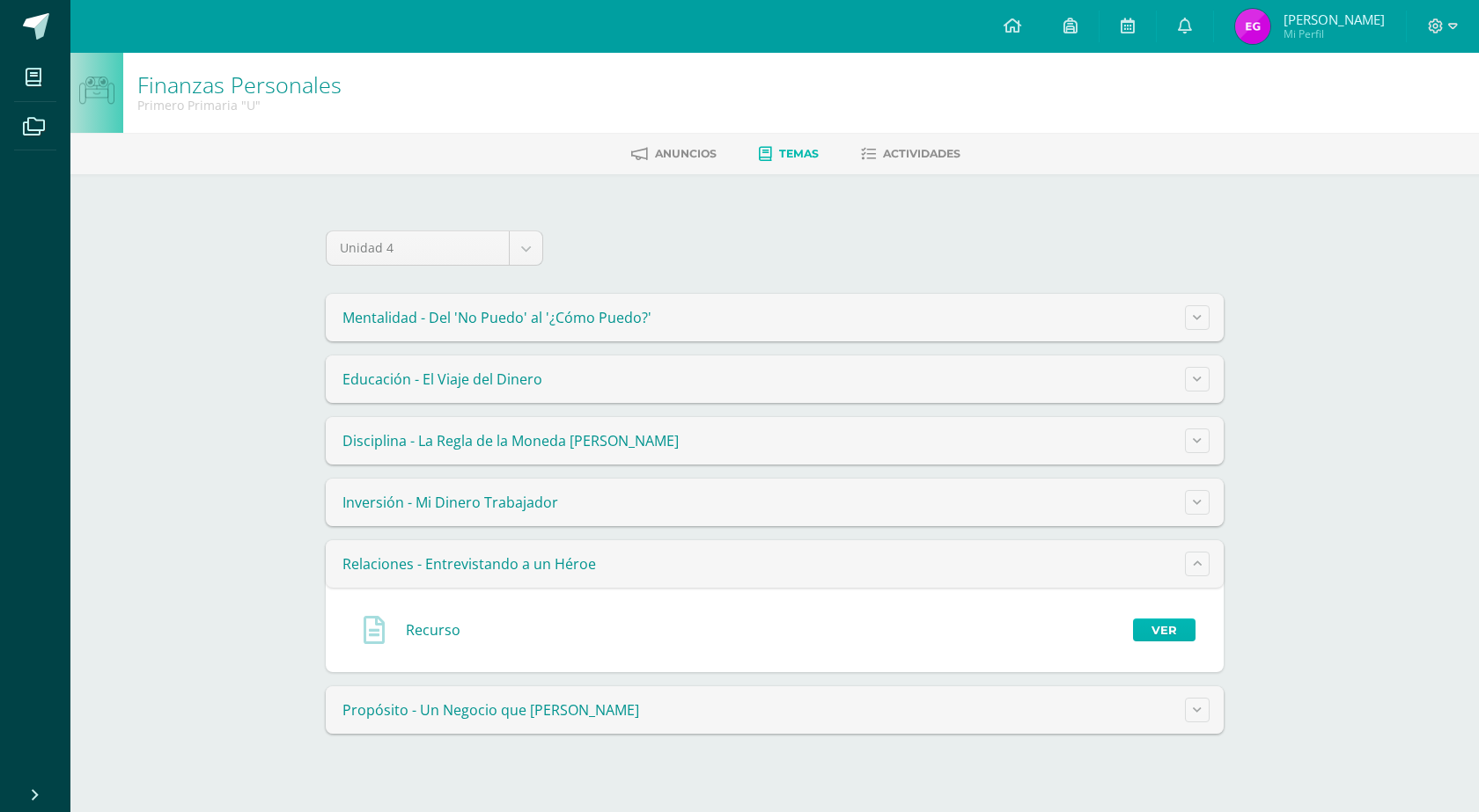
click at [1178, 627] on link "Ver" at bounding box center [1163, 630] width 63 height 23
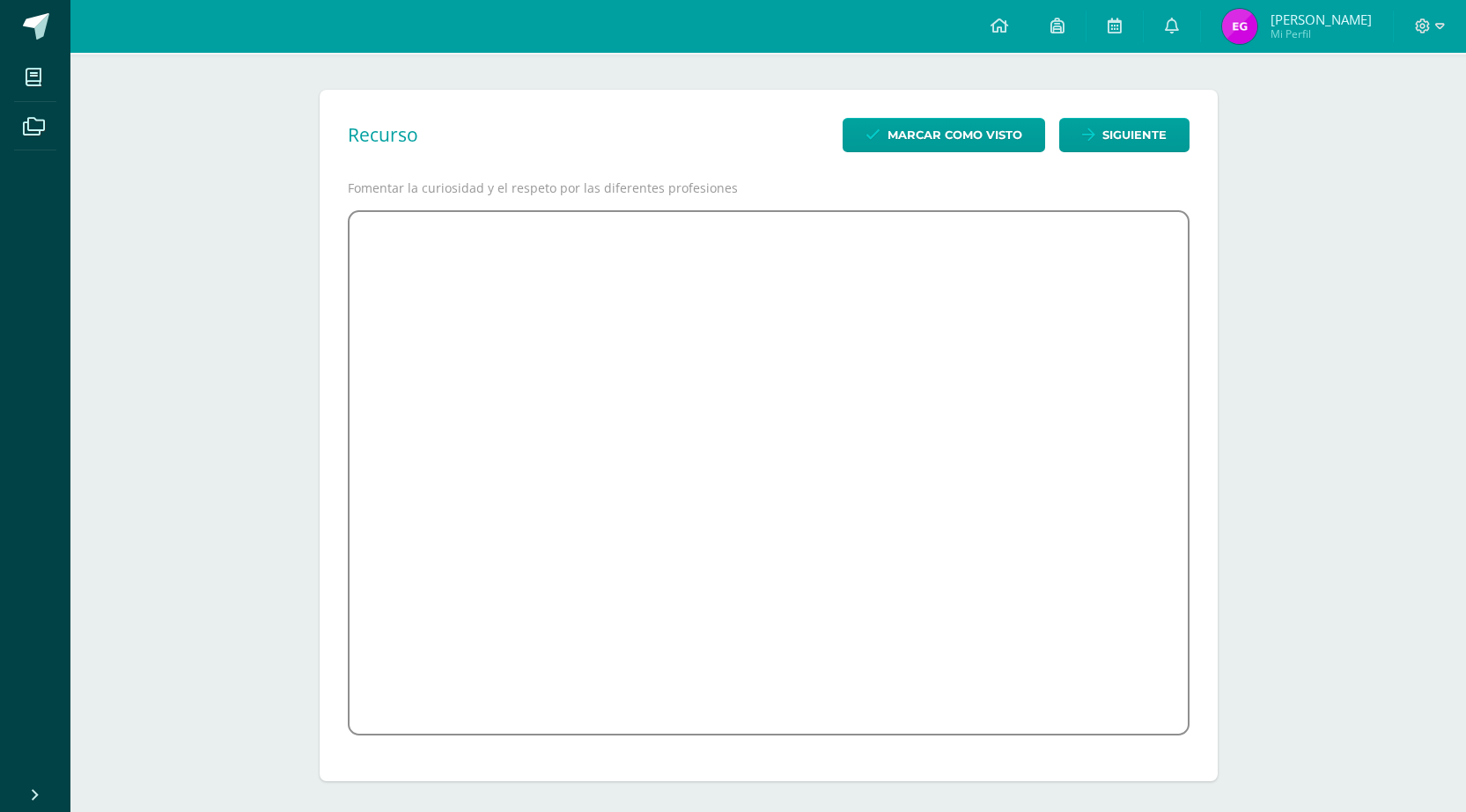
scroll to position [124, 0]
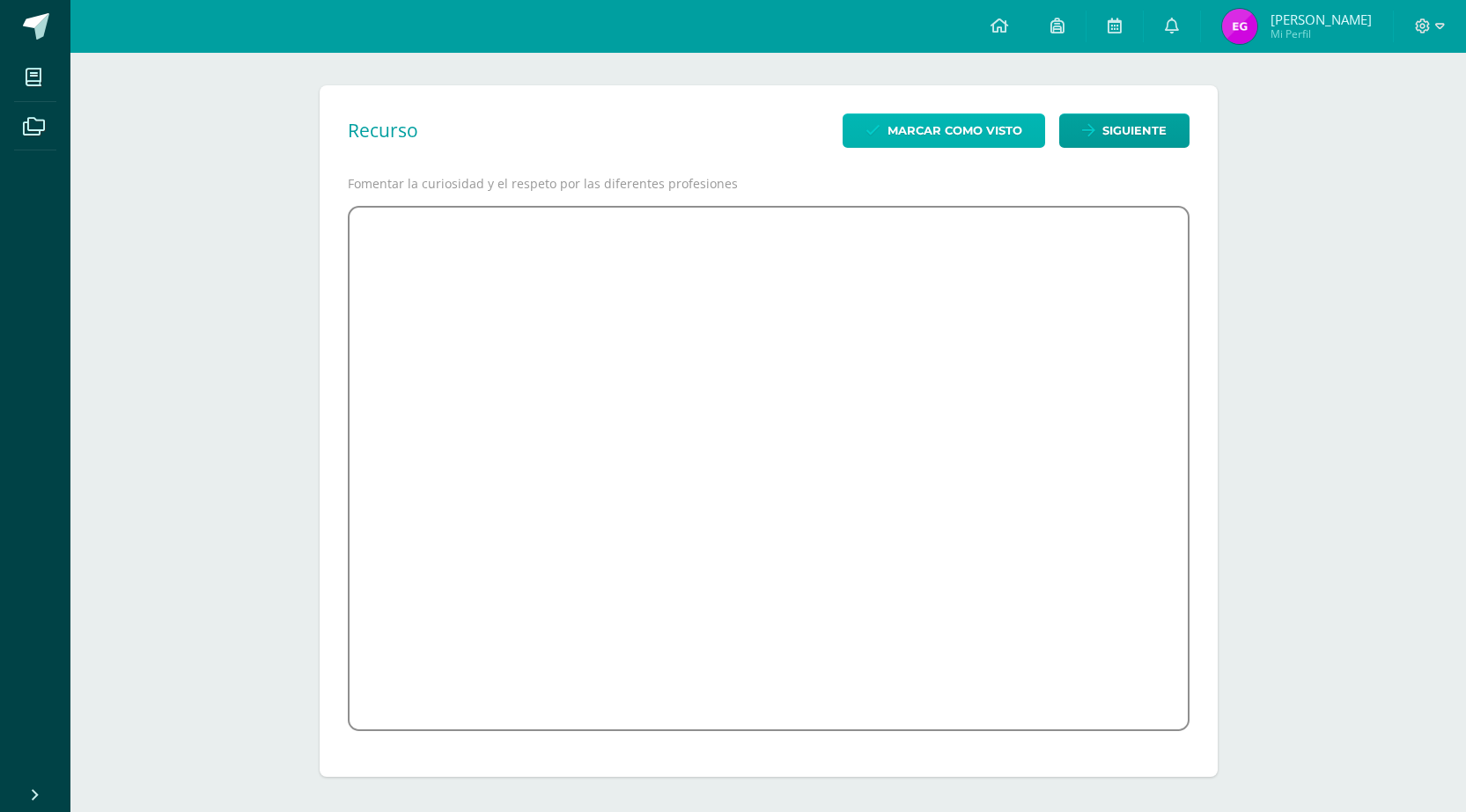
click at [918, 130] on span "Marcar como visto" at bounding box center [955, 131] width 135 height 33
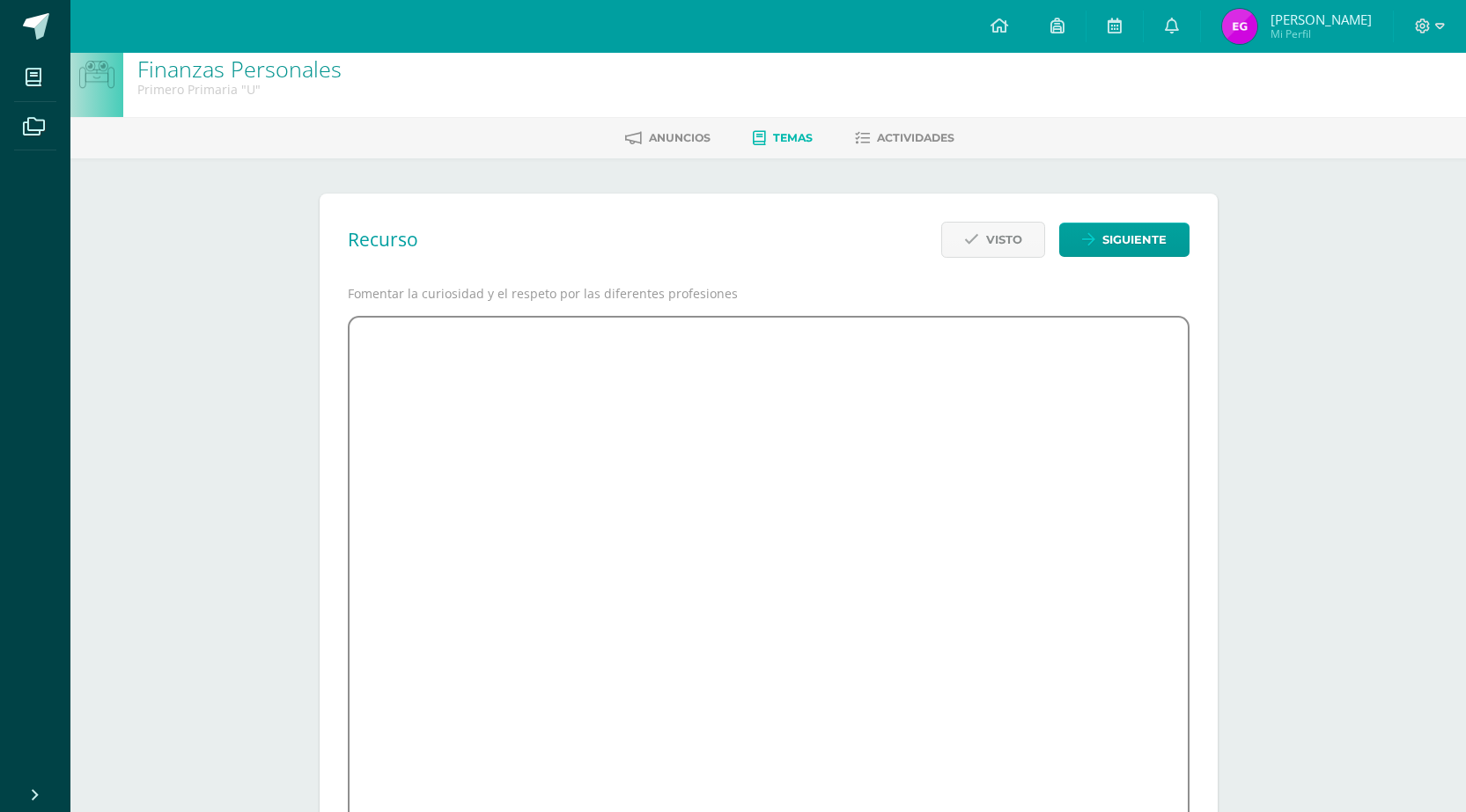
scroll to position [0, 0]
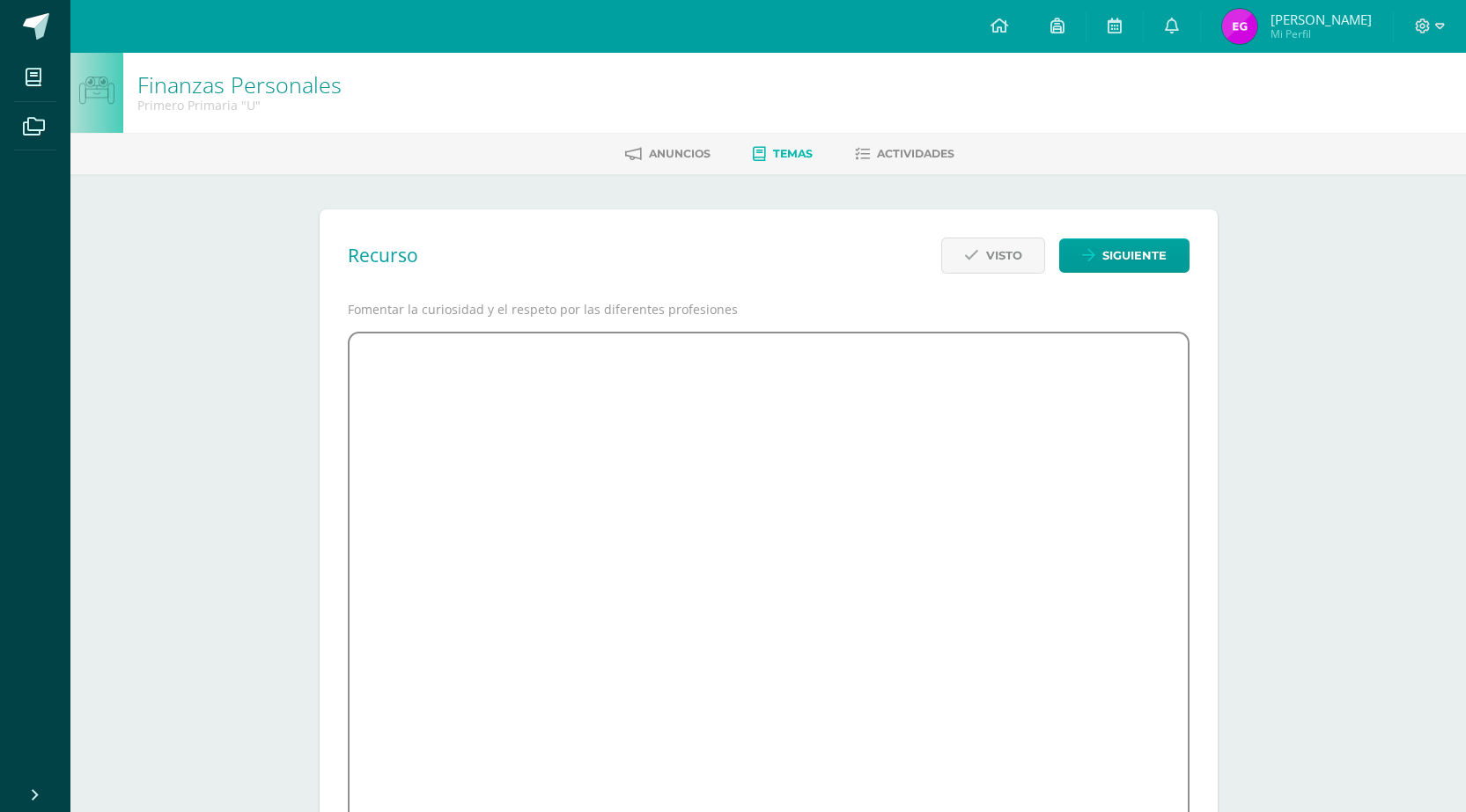
click at [789, 161] on link "Temas" at bounding box center [783, 154] width 60 height 28
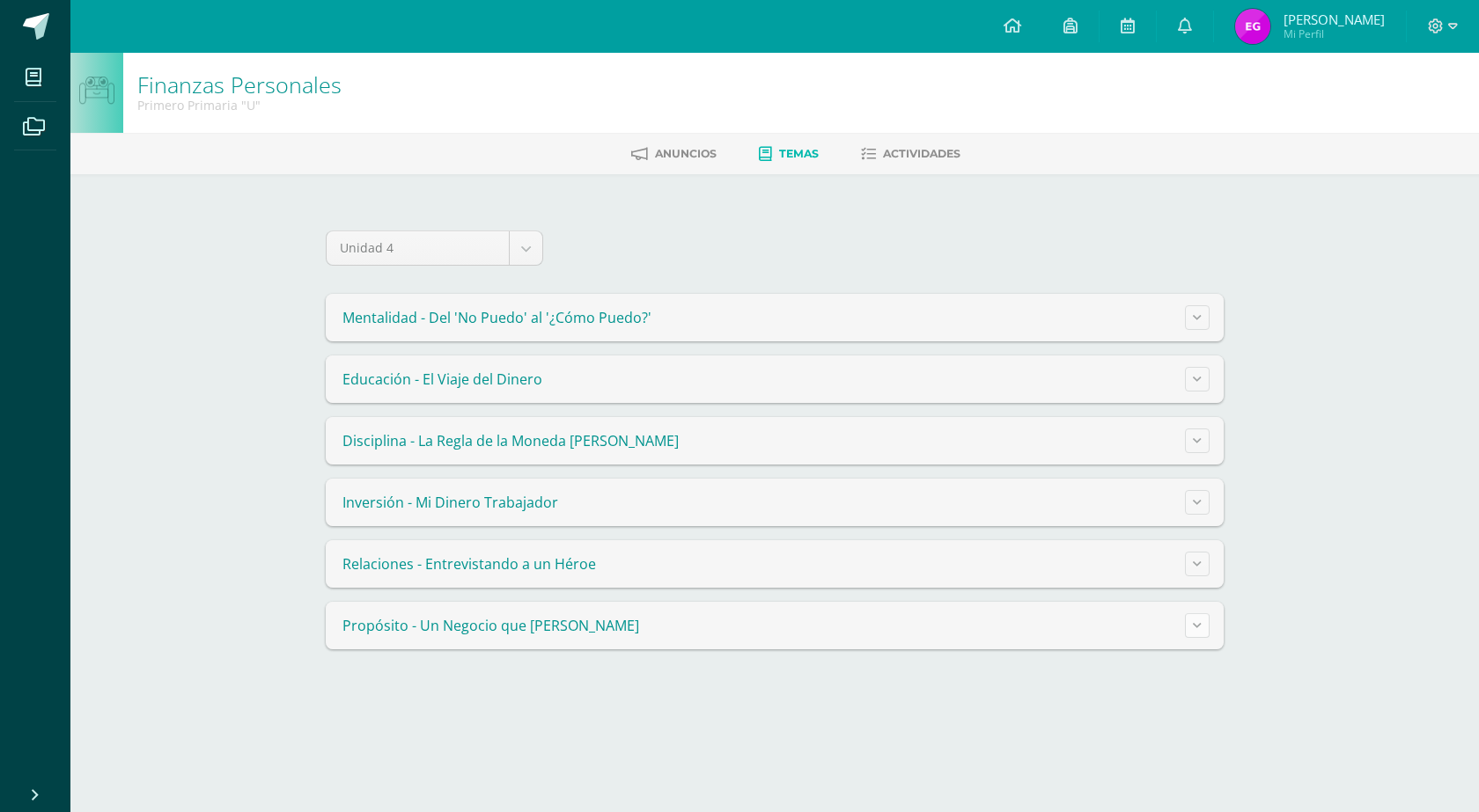
click at [1205, 624] on button at bounding box center [1196, 625] width 24 height 24
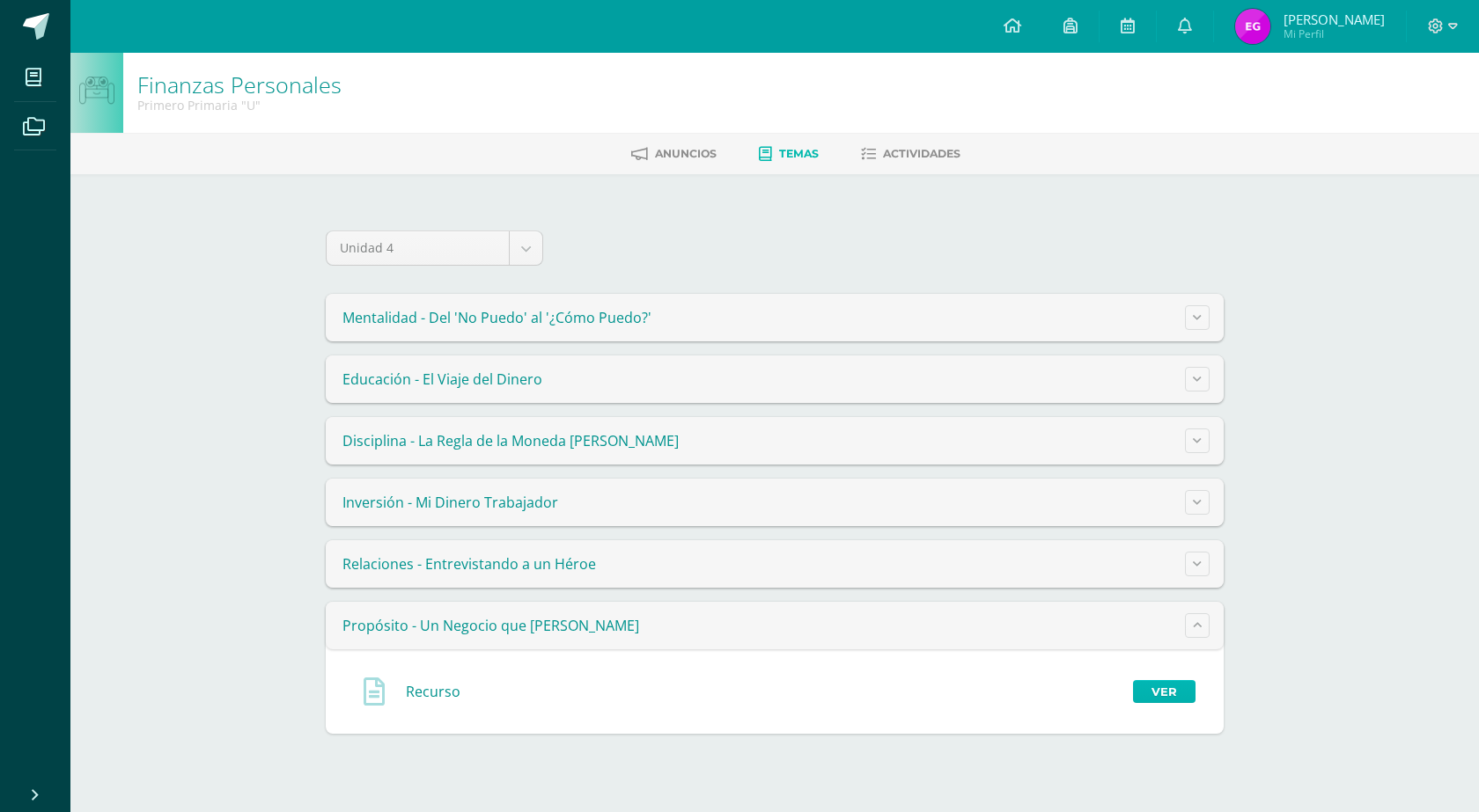
click at [1158, 690] on link "Ver" at bounding box center [1163, 692] width 63 height 23
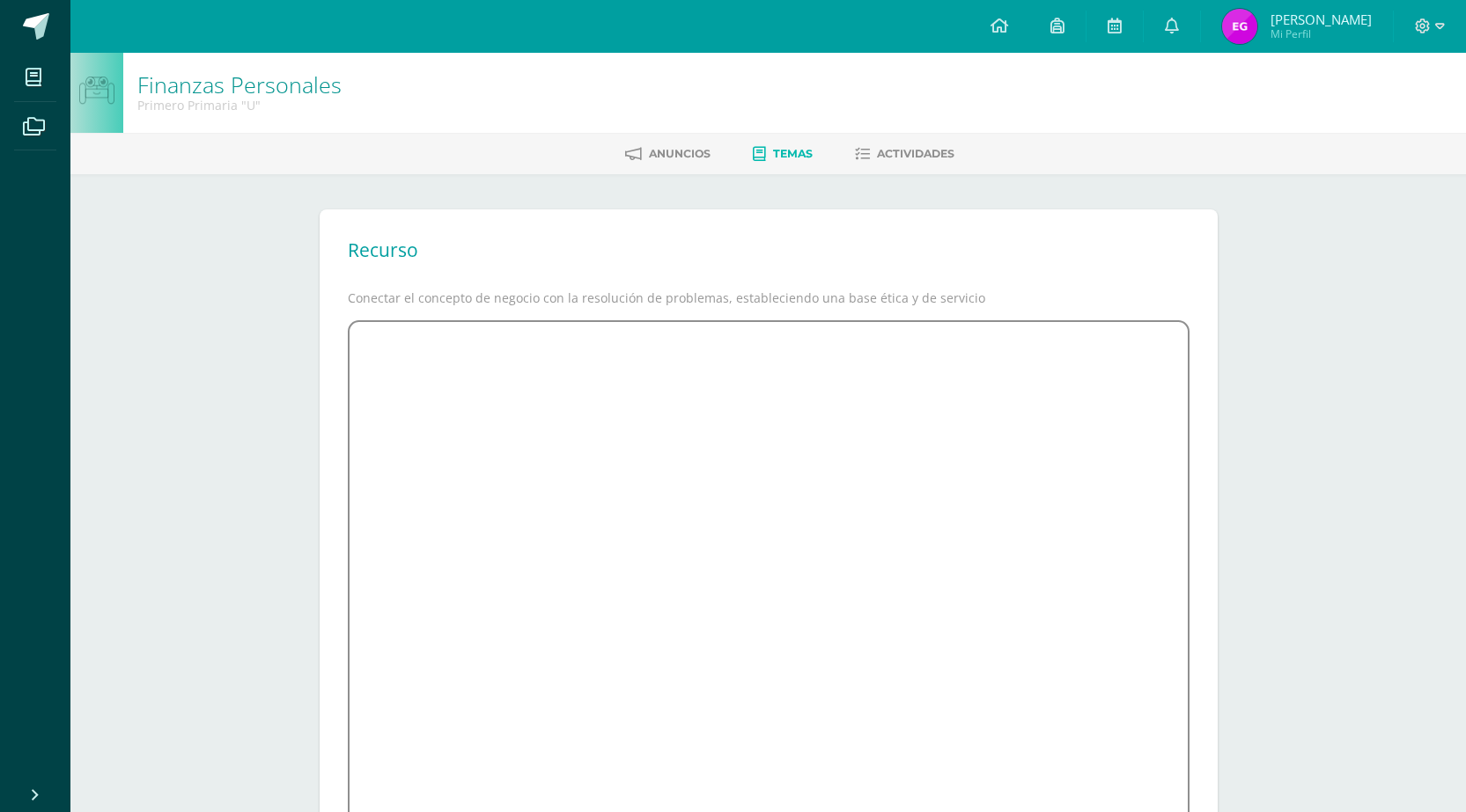
click at [734, 218] on div "Recurso Conectar el concepto de negocio con la resolución de problemas, estable…" at bounding box center [769, 551] width 899 height 683
click at [793, 147] on span "Temas" at bounding box center [792, 154] width 40 height 14
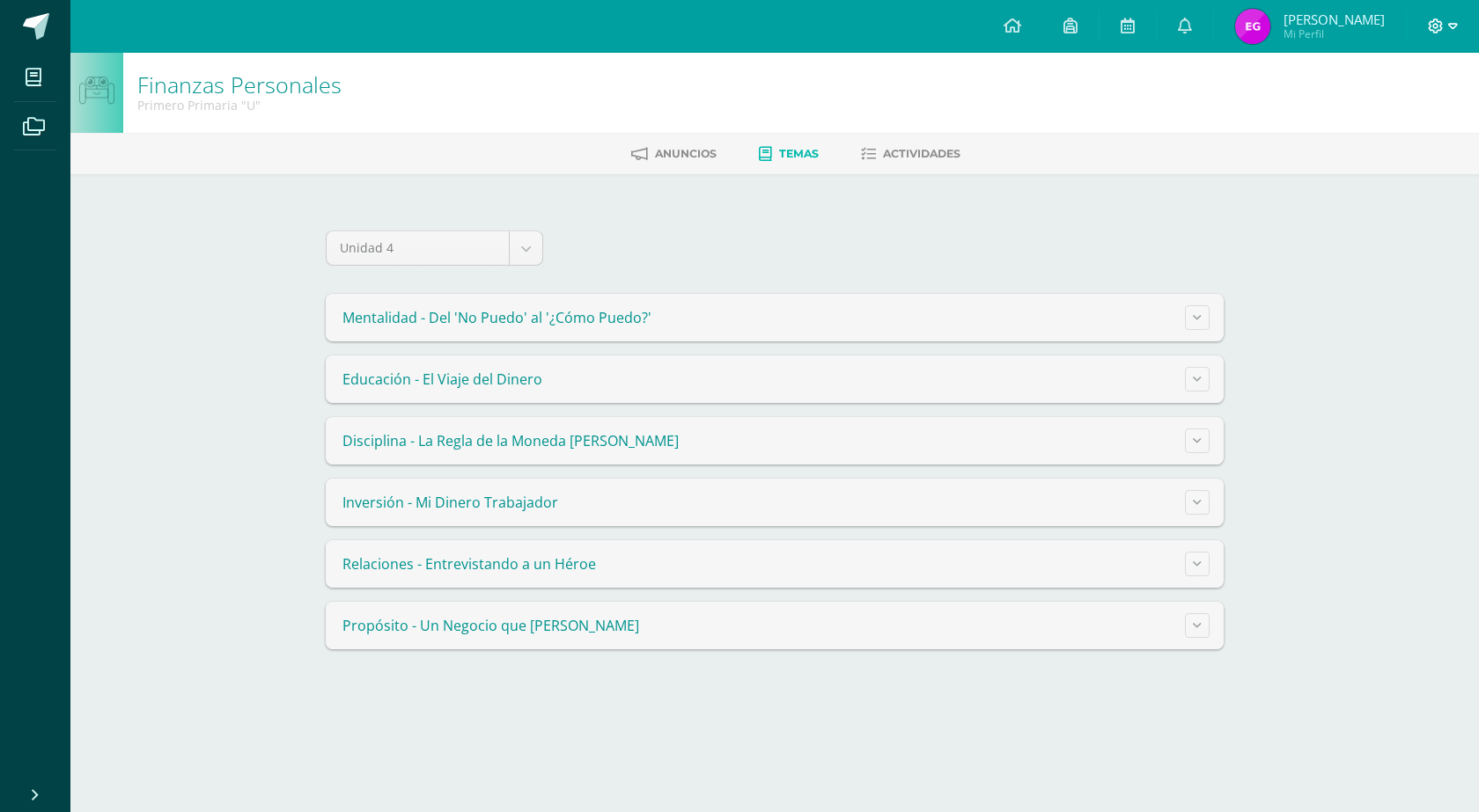
click at [1452, 21] on icon at bounding box center [1453, 26] width 10 height 15
click at [1404, 126] on span "Cerrar sesión" at bounding box center [1398, 119] width 79 height 16
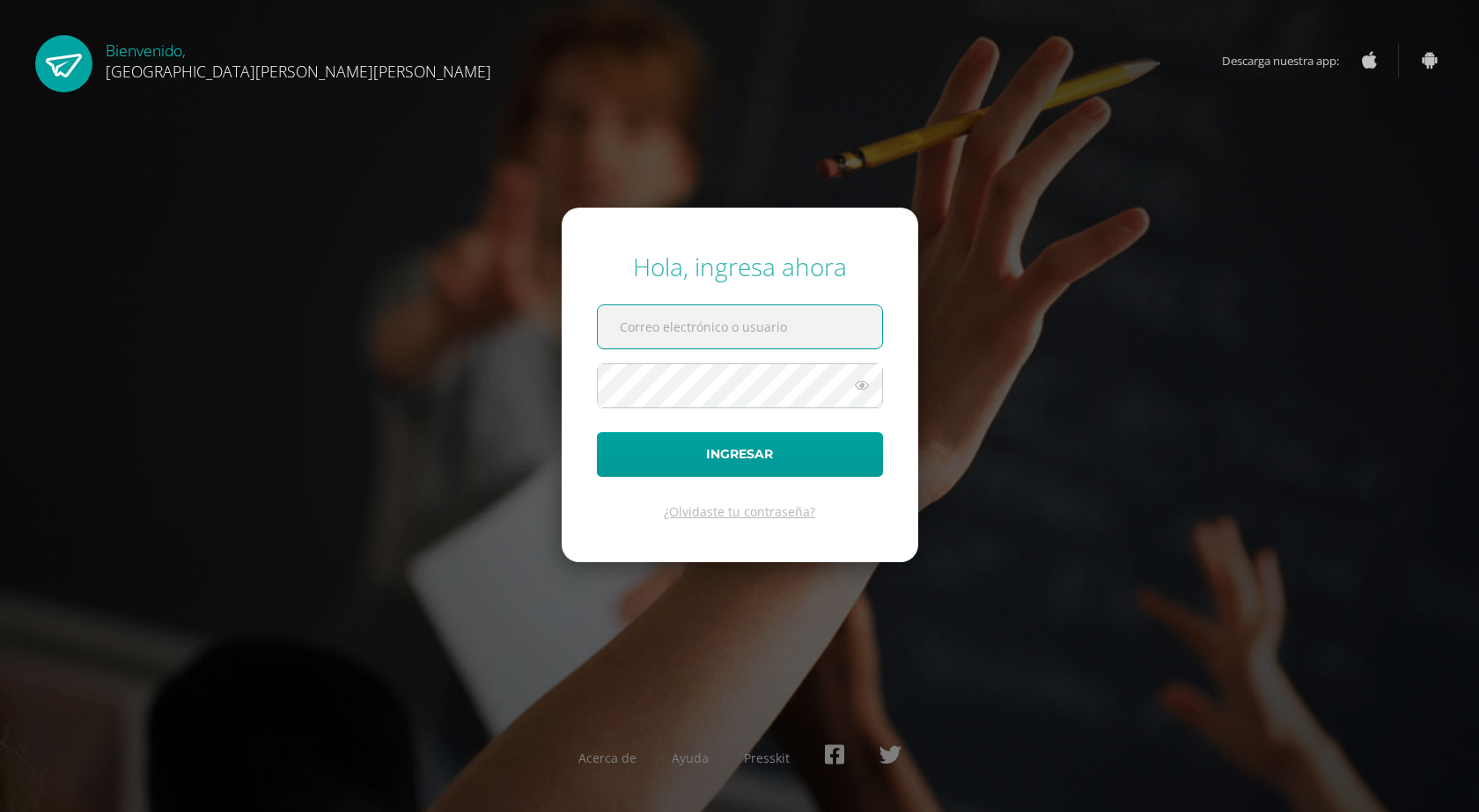
click at [686, 308] on input "text" at bounding box center [740, 327] width 285 height 44
